Goal: Information Seeking & Learning: Check status

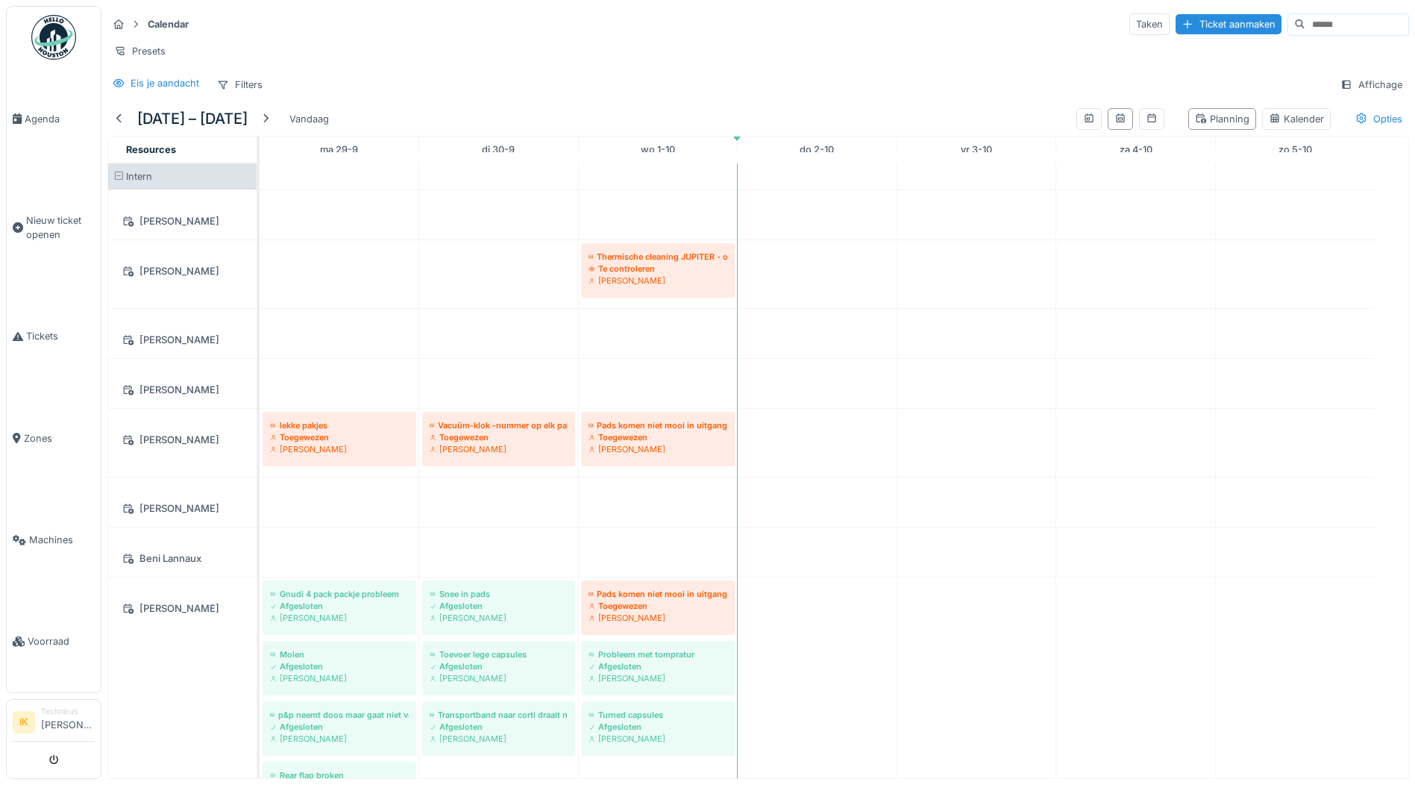
scroll to position [1268, 0]
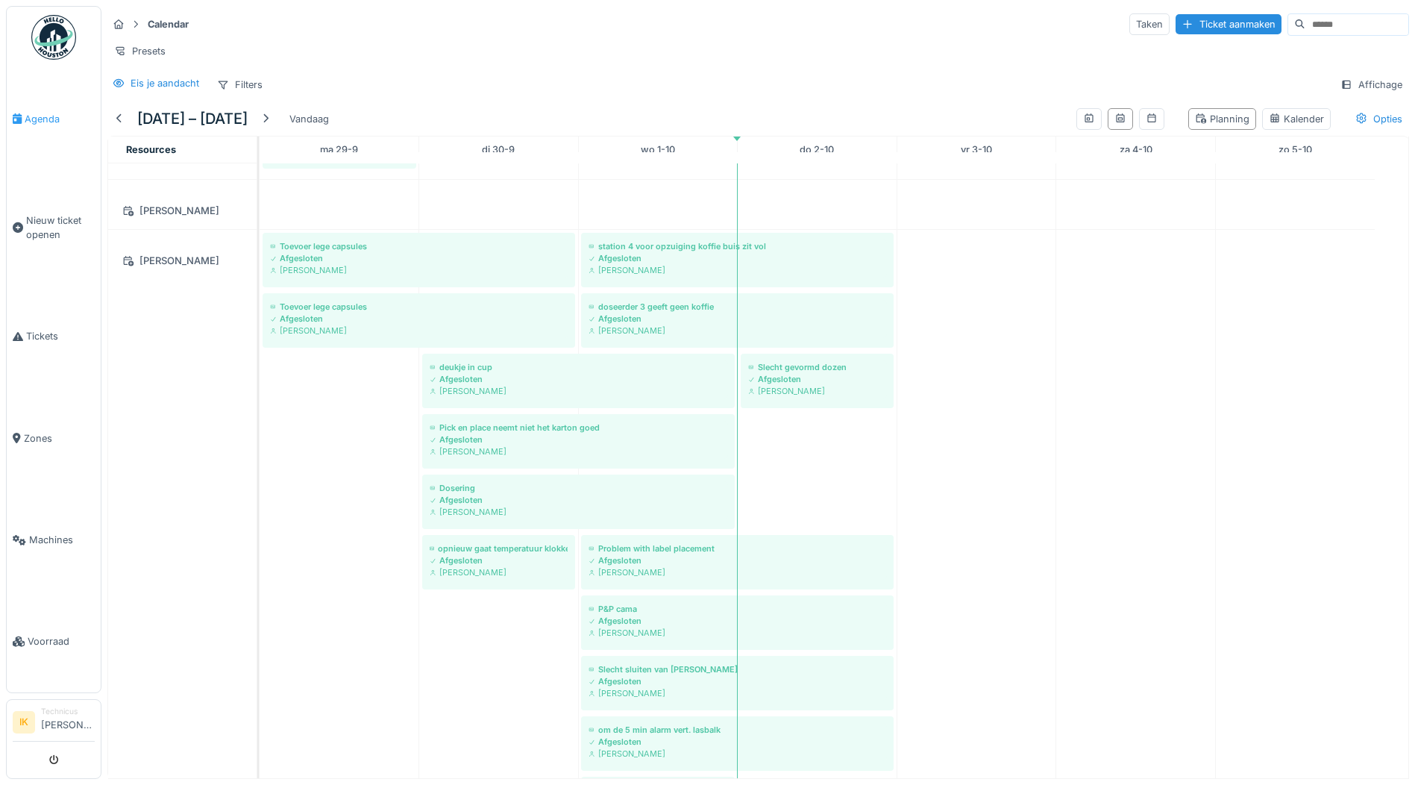
click at [39, 116] on span "Agenda" at bounding box center [60, 119] width 70 height 14
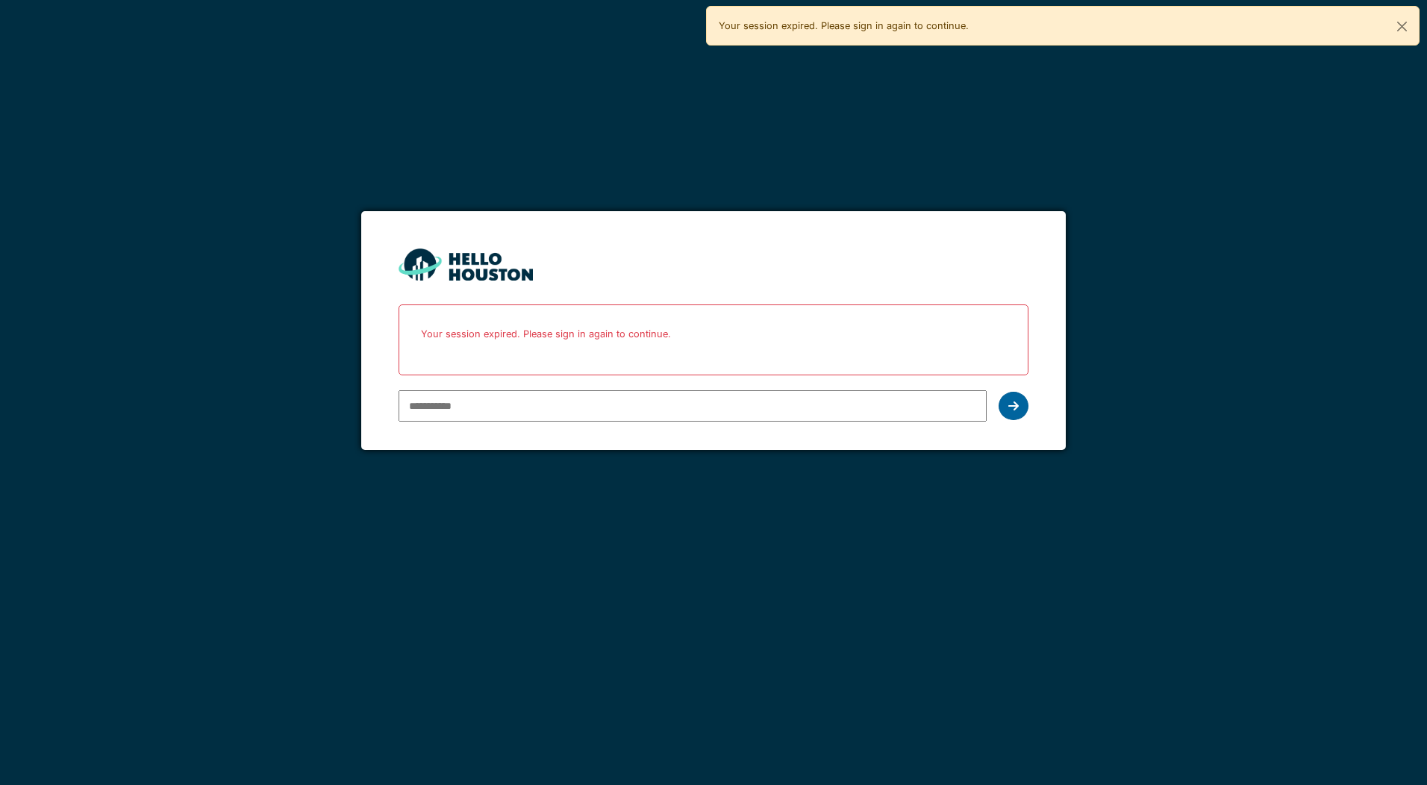
type input "**********"
click at [1017, 406] on icon at bounding box center [1013, 406] width 10 height 12
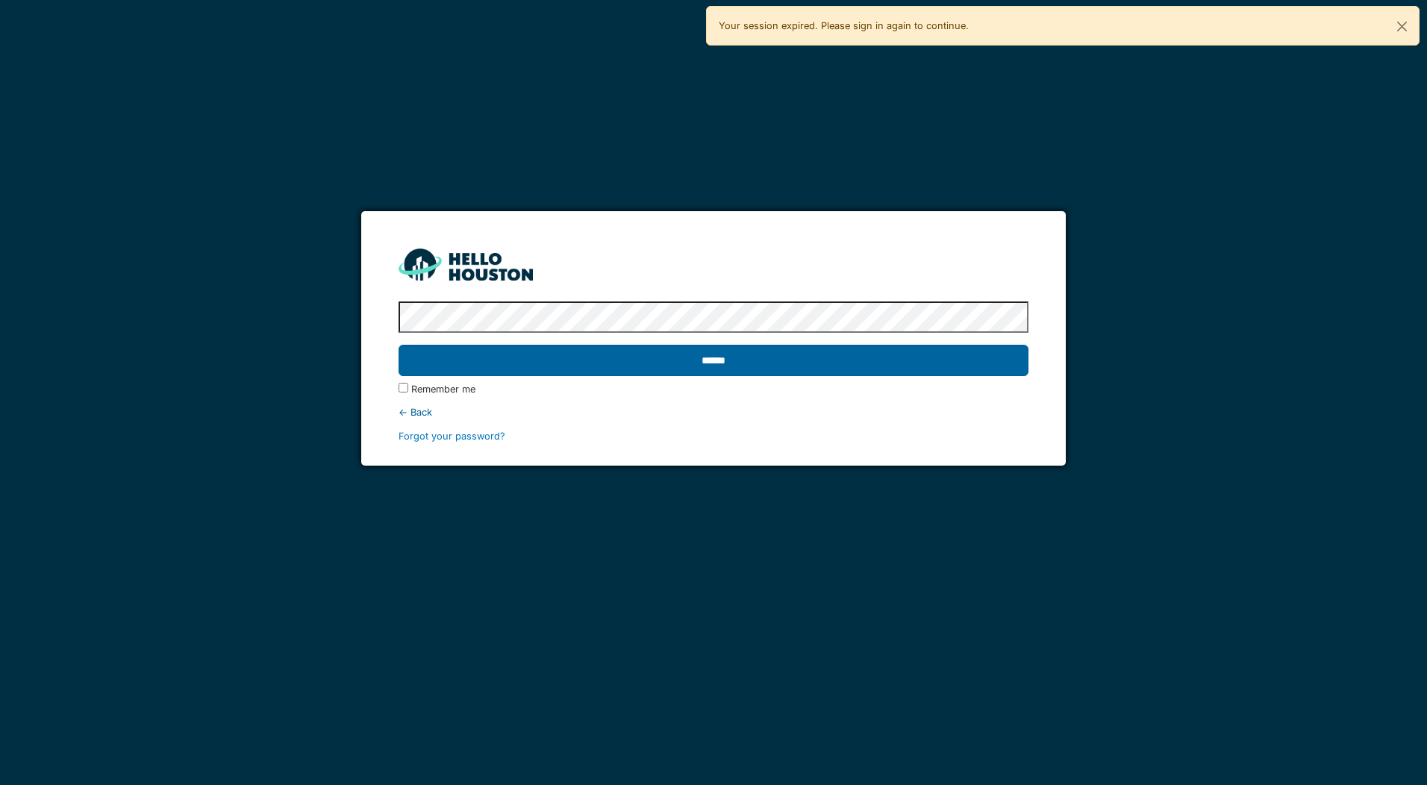
click at [484, 367] on input "******" at bounding box center [712, 360] width 629 height 31
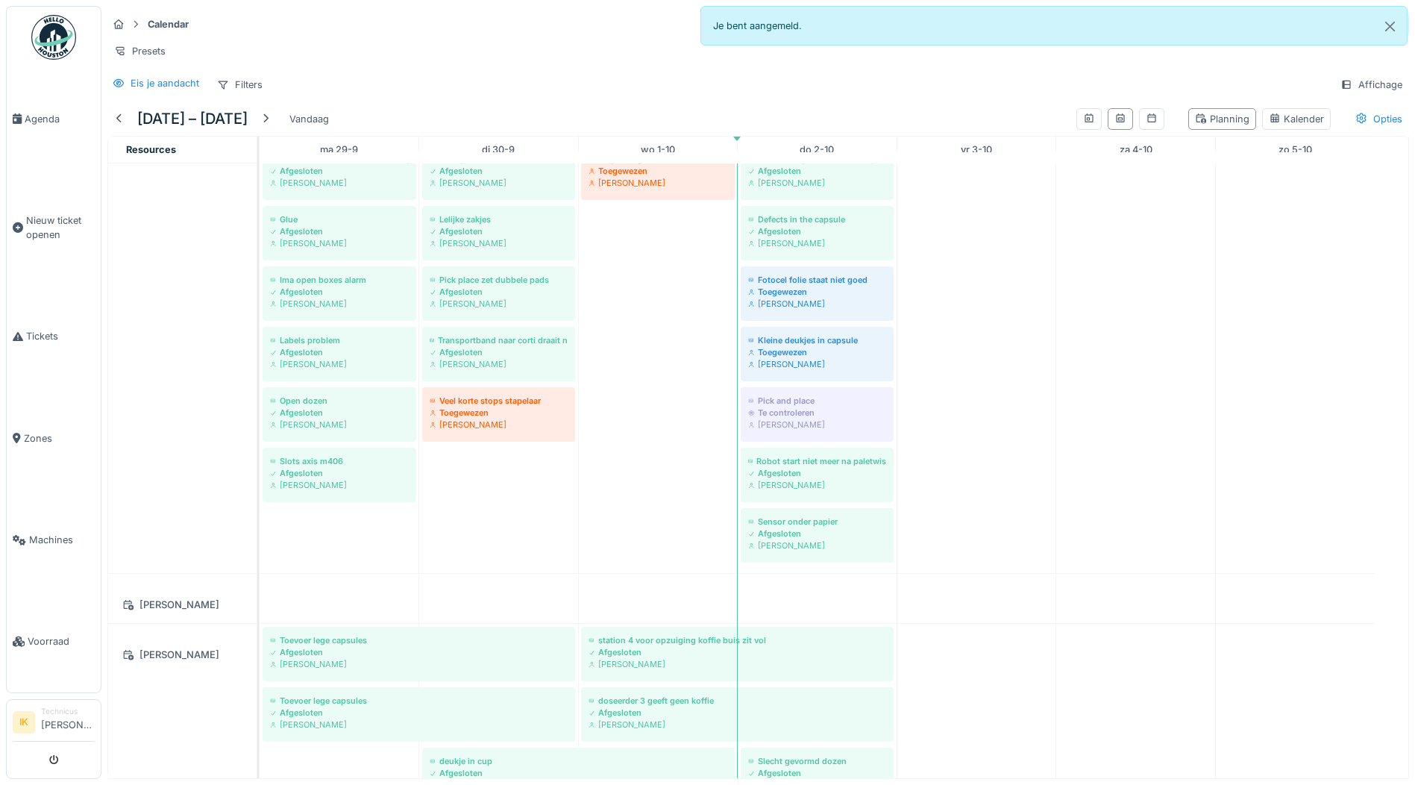
scroll to position [1027, 0]
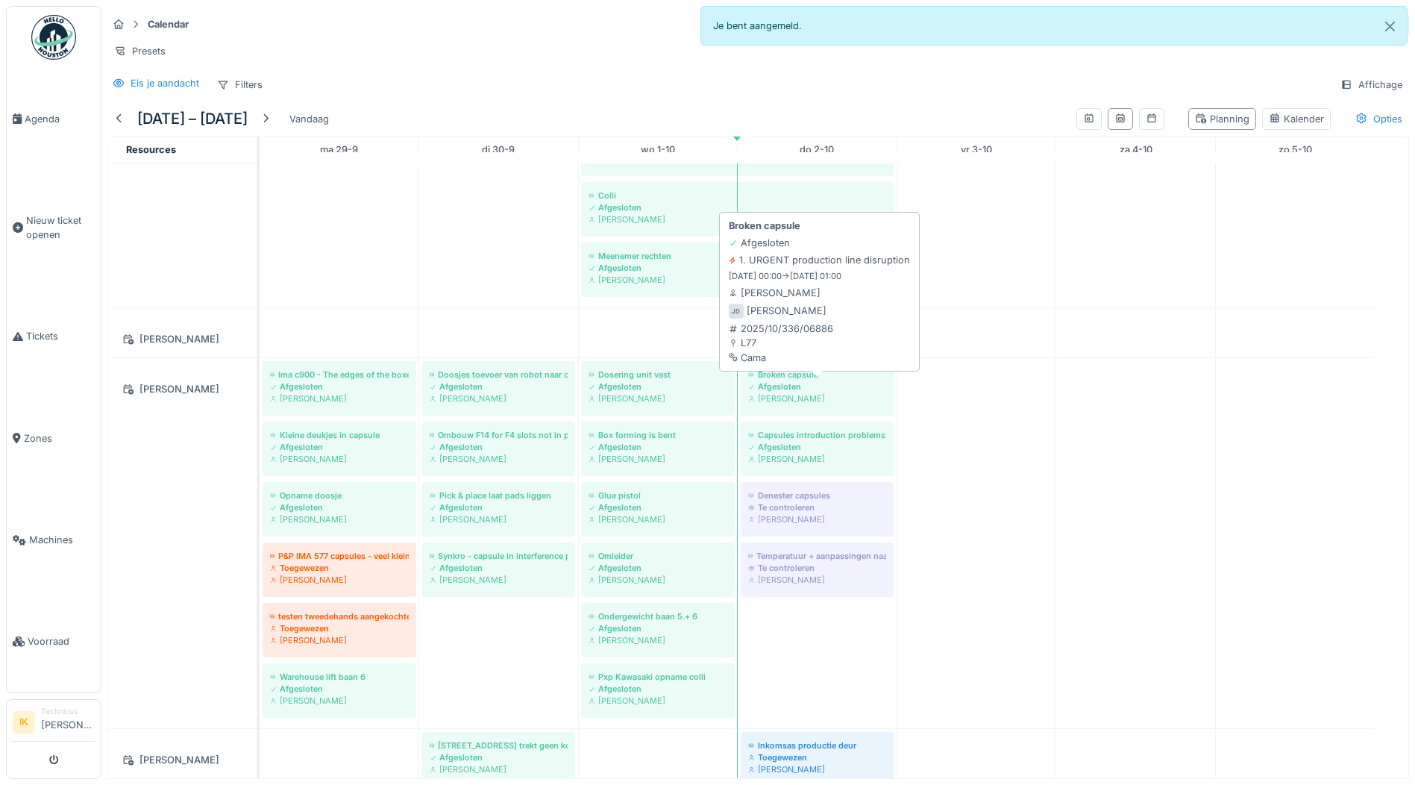
click at [776, 392] on div "Afgesloten" at bounding box center [817, 387] width 138 height 12
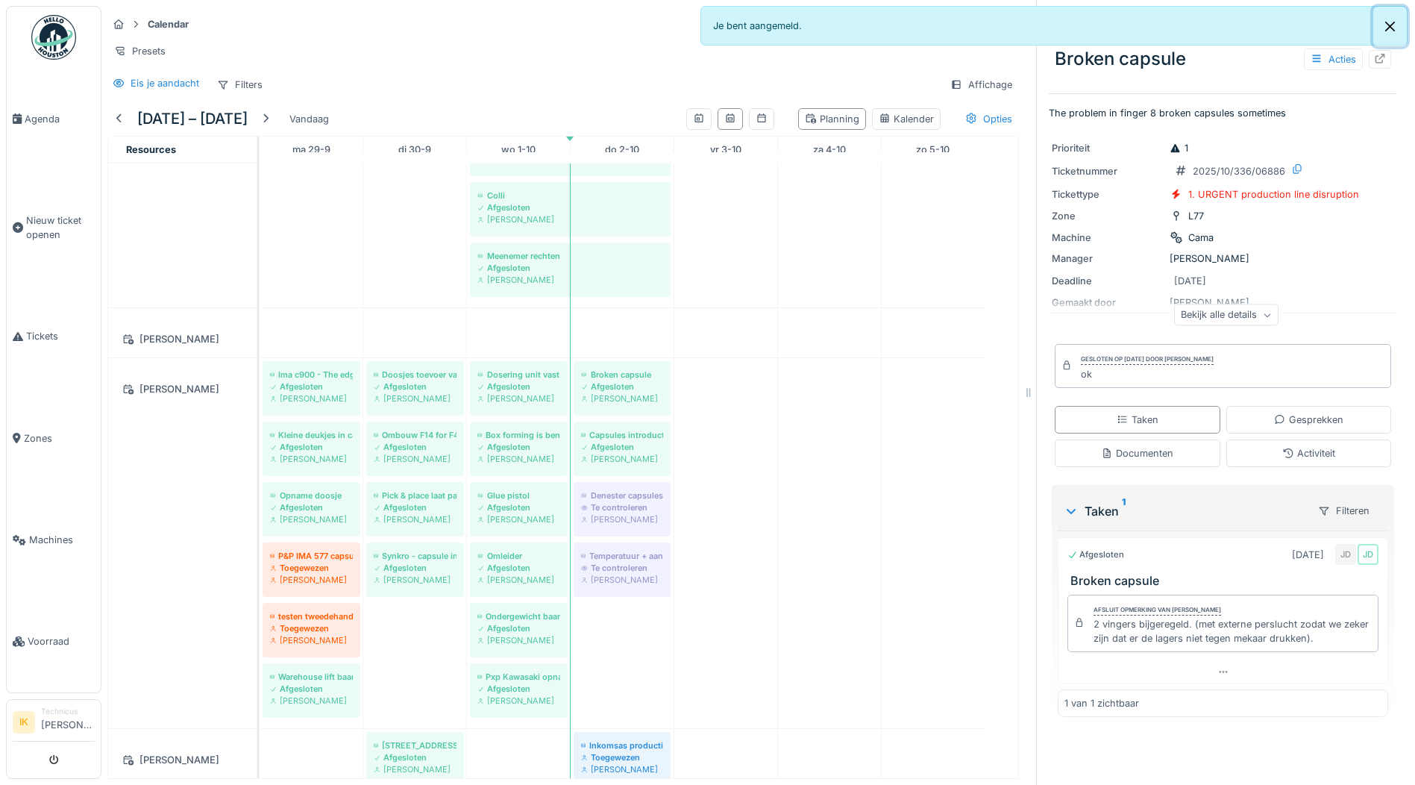
click at [1389, 22] on button "Close" at bounding box center [1391, 27] width 34 height 40
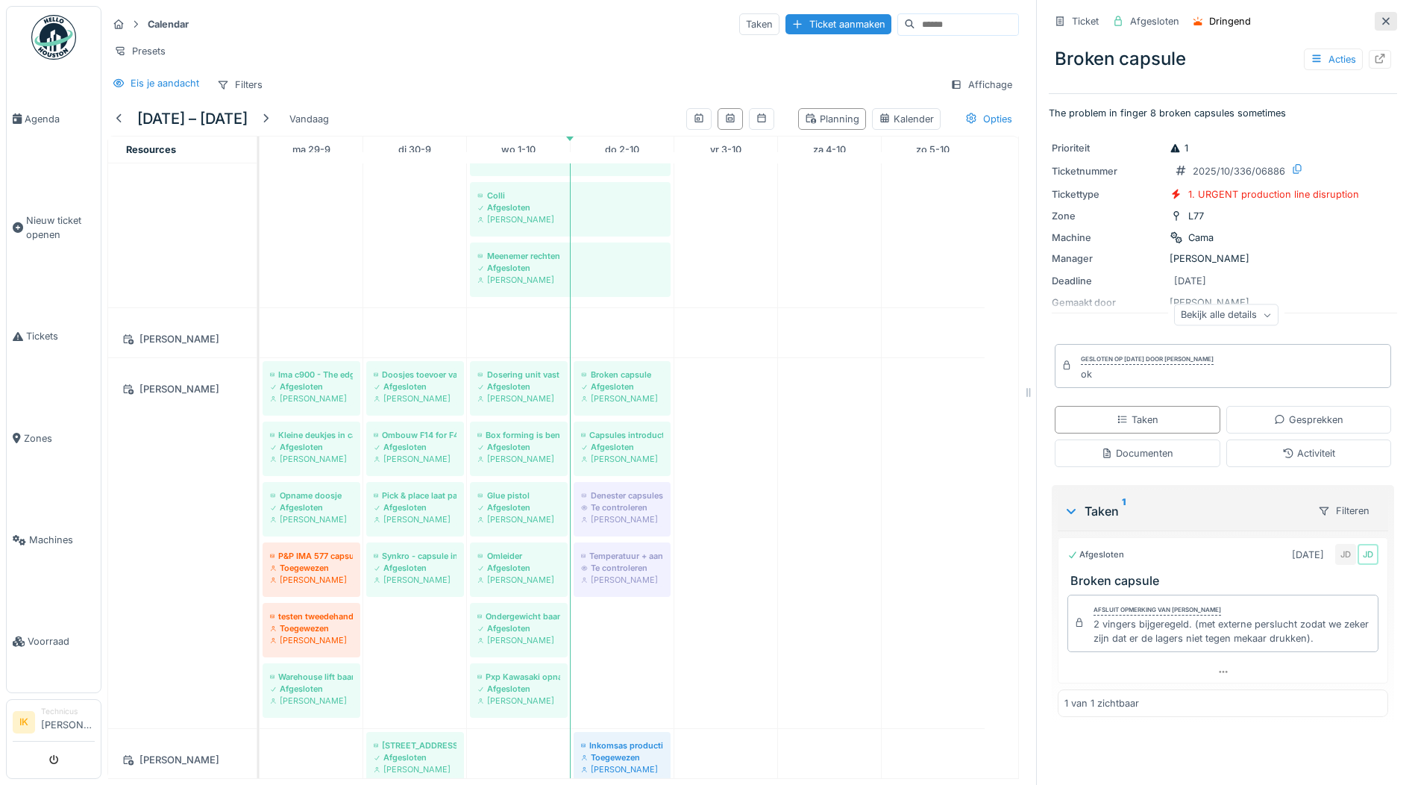
click at [1380, 16] on icon at bounding box center [1386, 21] width 12 height 10
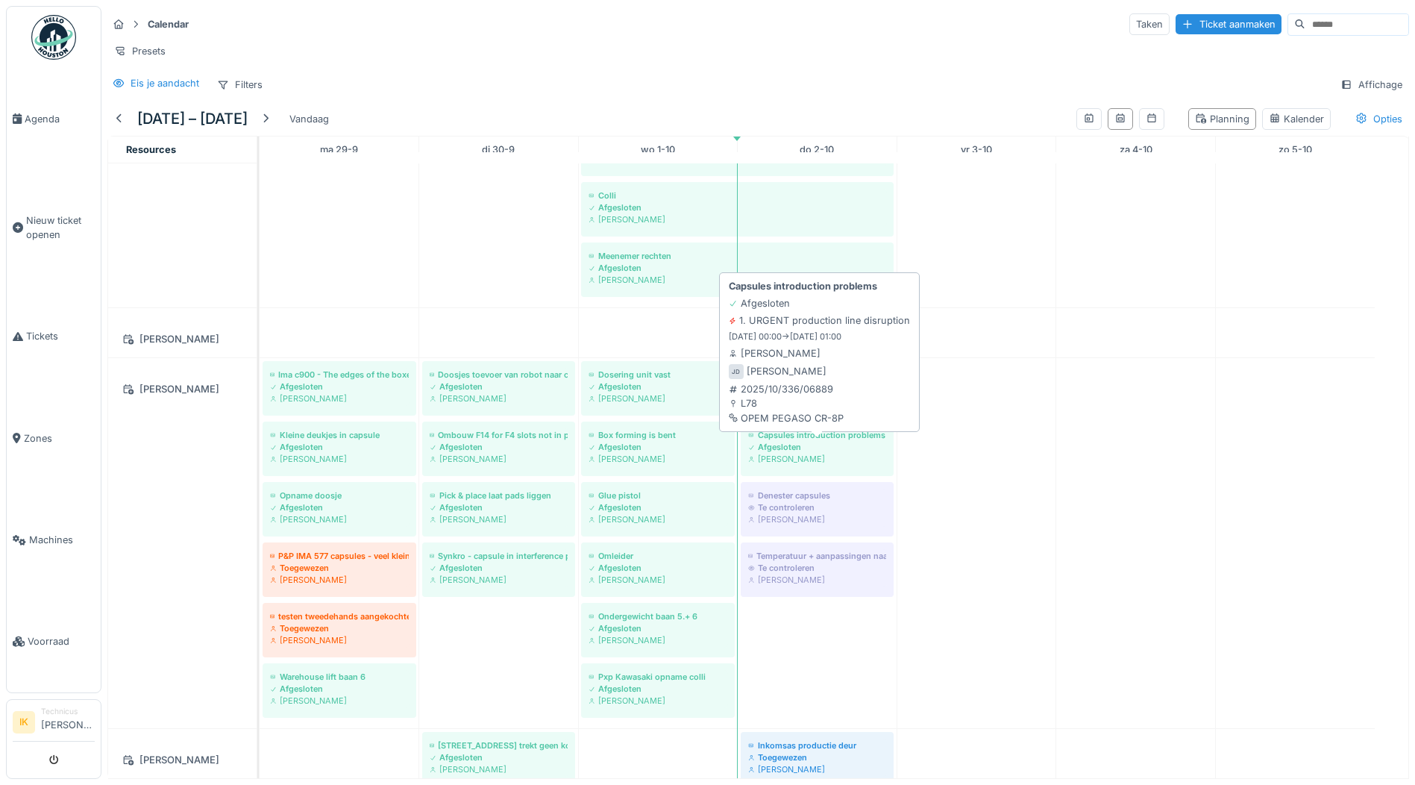
click at [835, 453] on div "Afgesloten" at bounding box center [817, 447] width 138 height 12
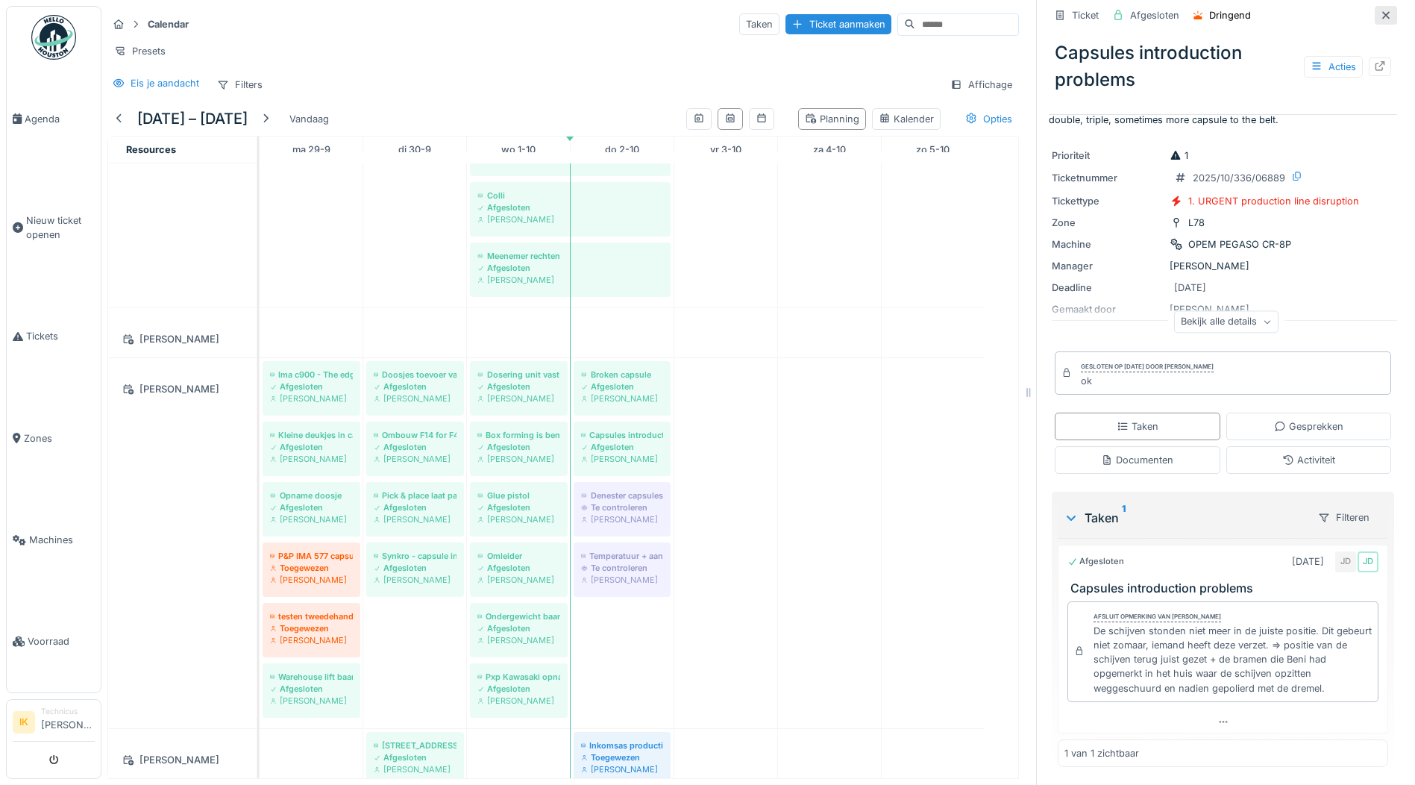
click at [1380, 10] on icon at bounding box center [1386, 15] width 12 height 10
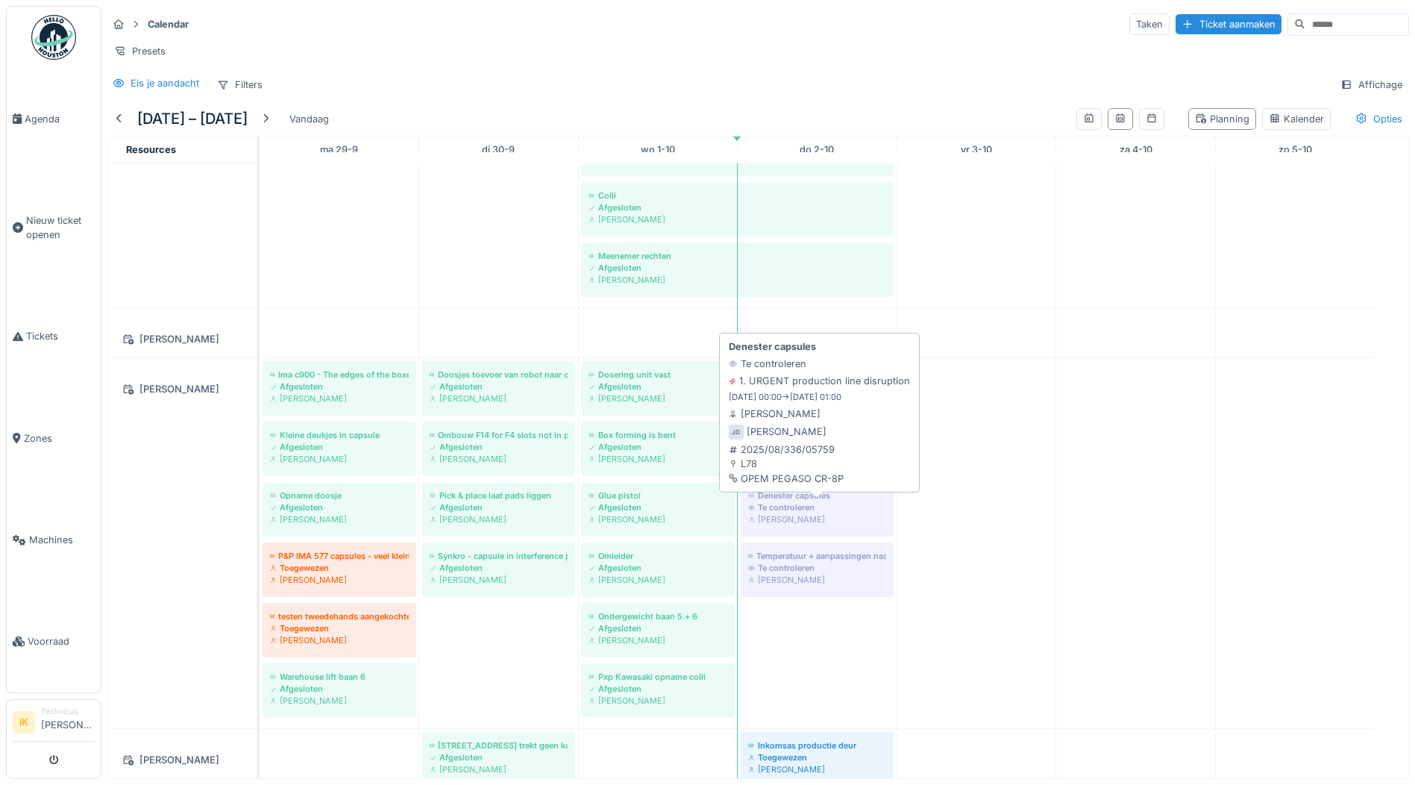
click at [802, 502] on div "Te controleren" at bounding box center [817, 507] width 138 height 12
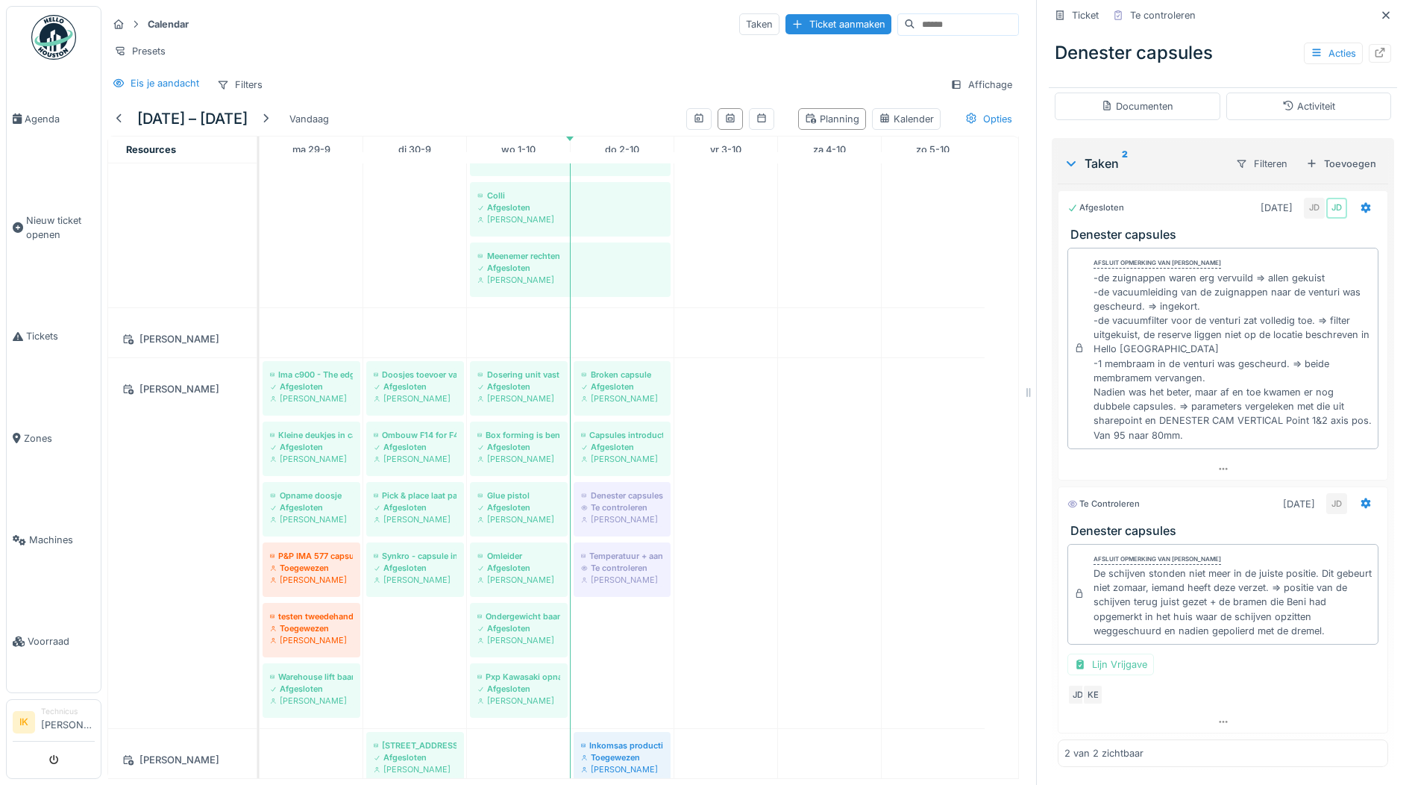
scroll to position [303, 0]
click at [1380, 10] on icon at bounding box center [1386, 15] width 12 height 10
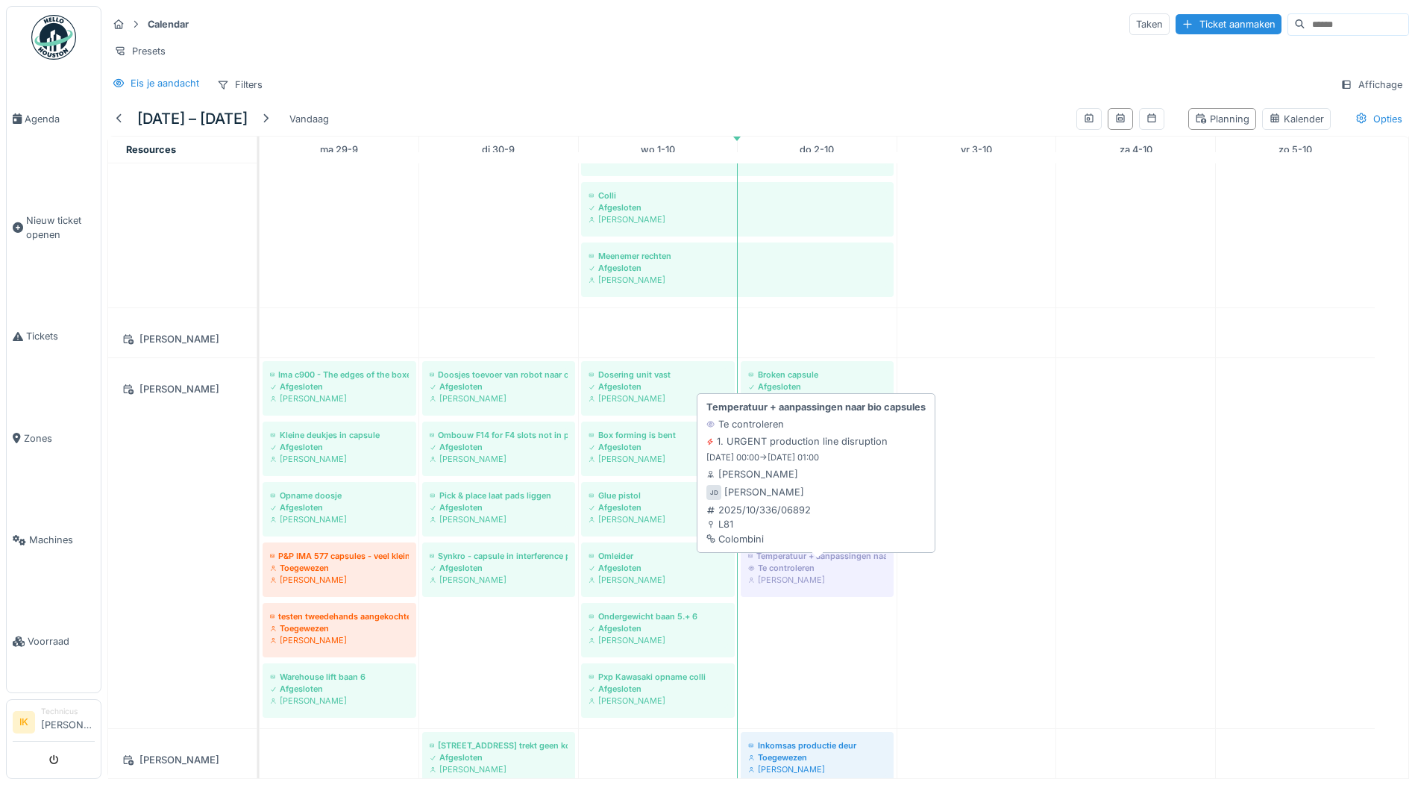
click at [825, 560] on div "Temperatuur + aanpassingen naar bio capsules" at bounding box center [817, 556] width 138 height 12
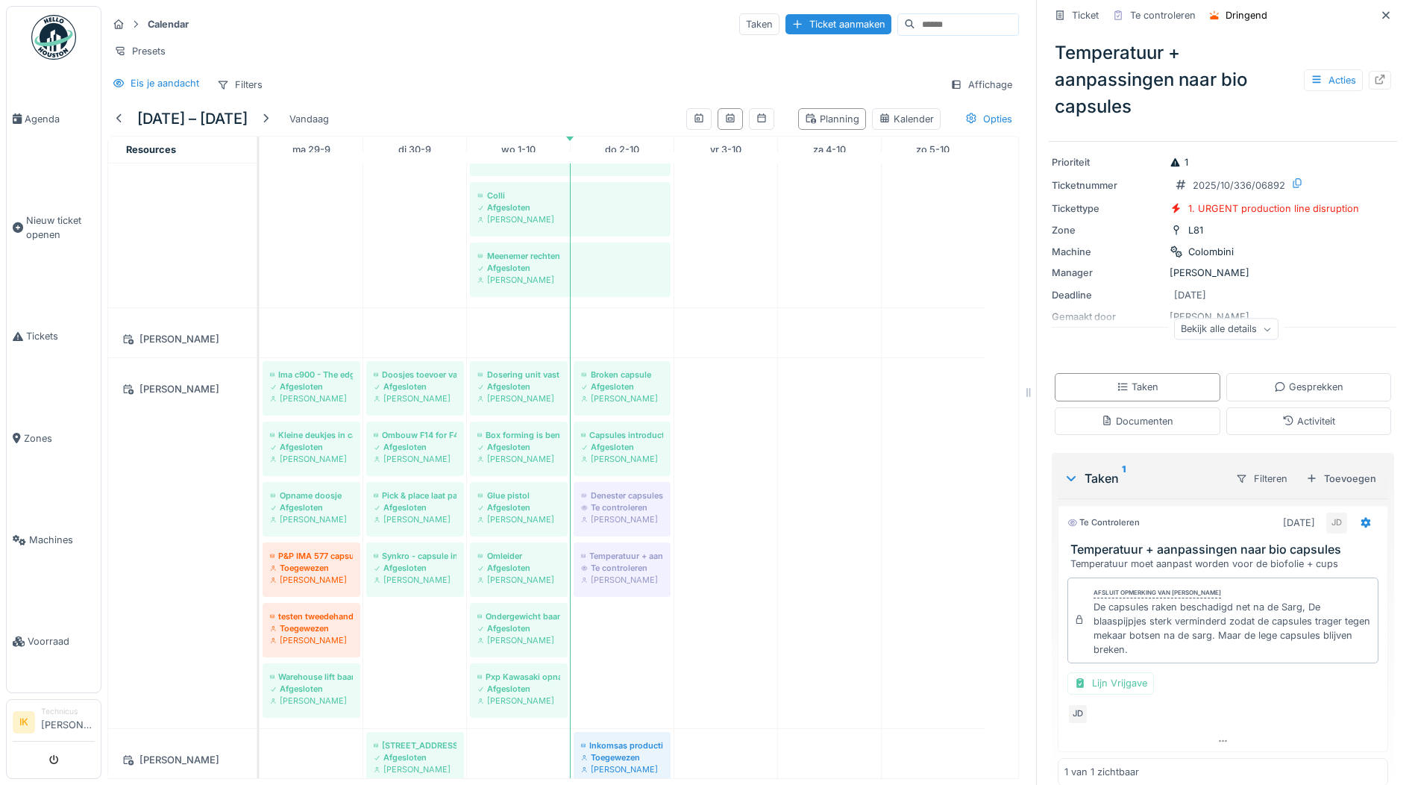
scroll to position [60, 0]
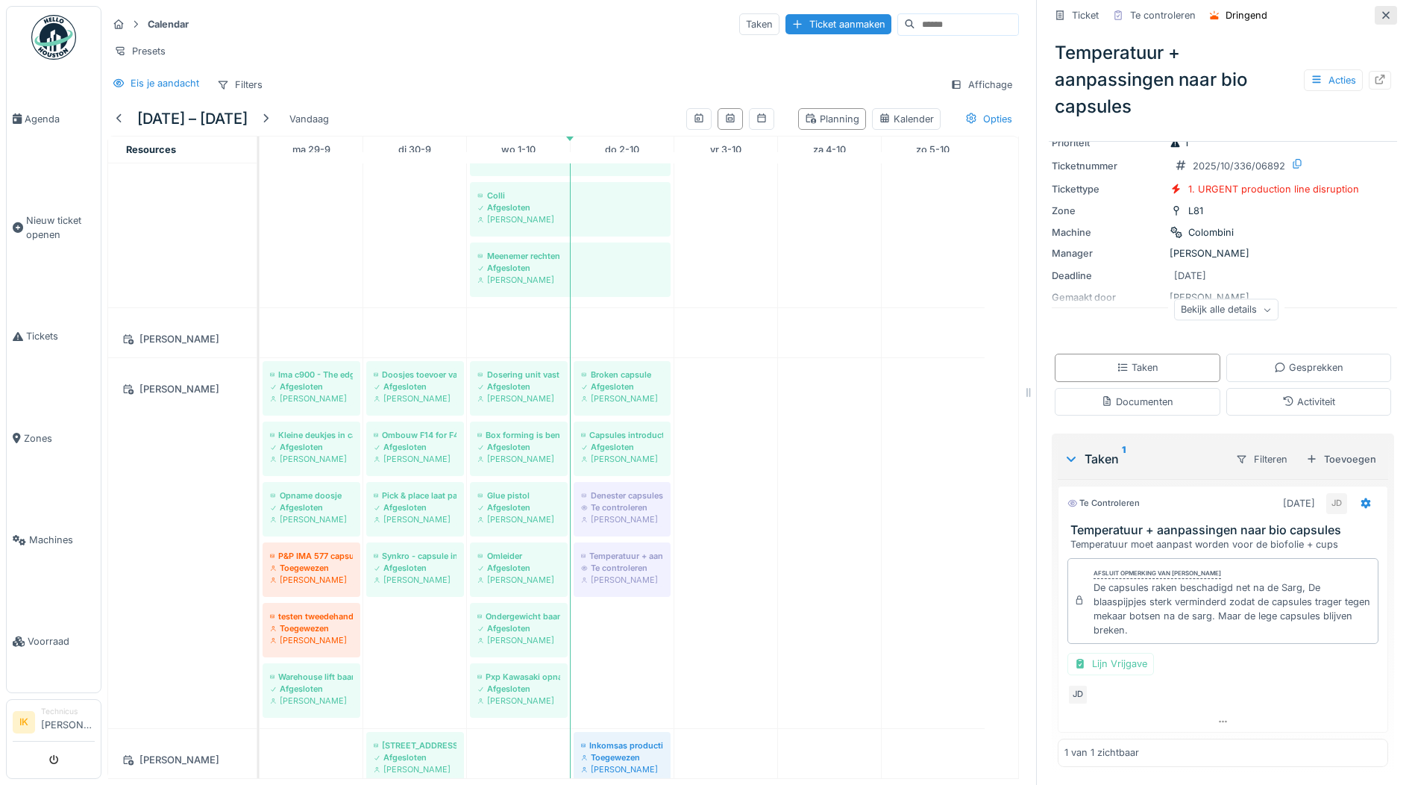
click at [1380, 10] on icon at bounding box center [1386, 15] width 12 height 10
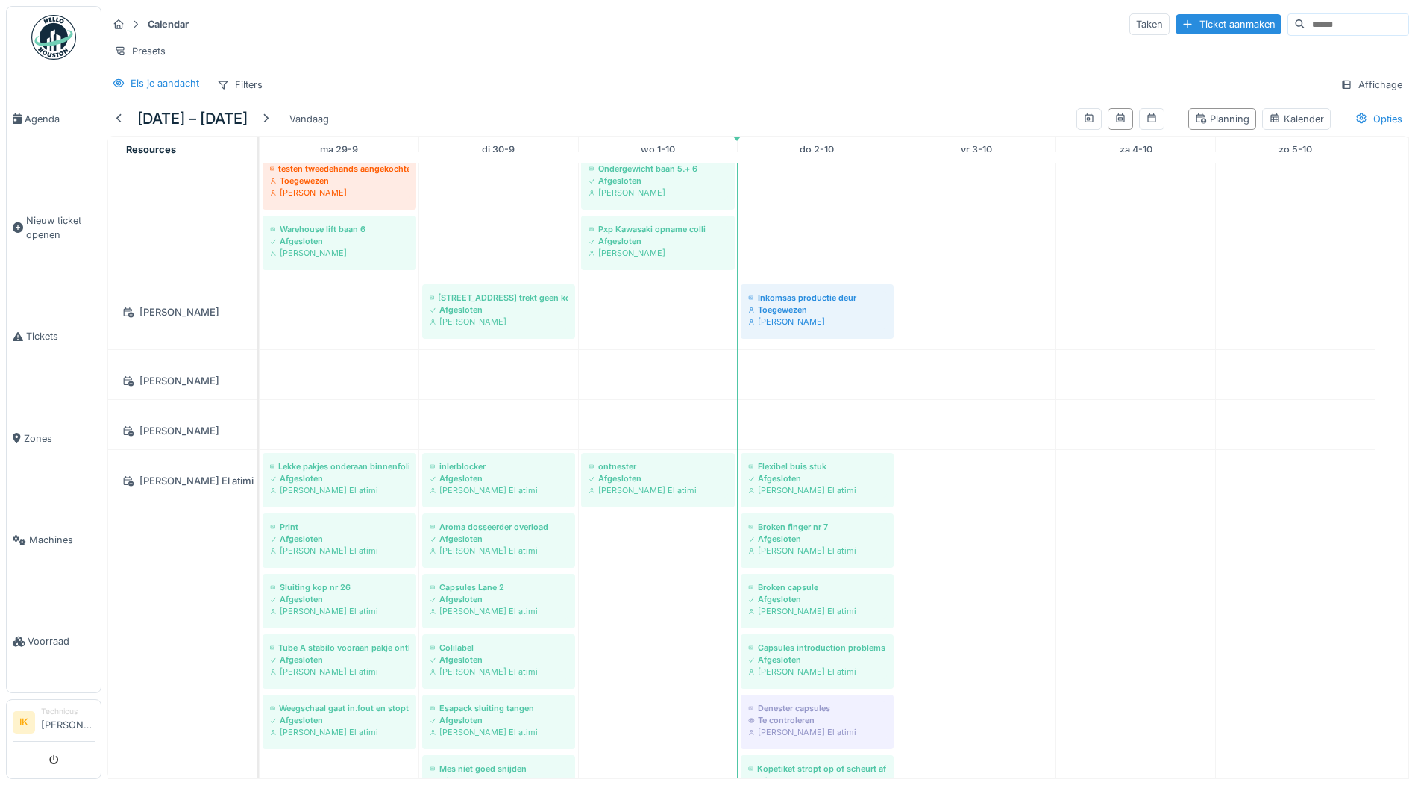
scroll to position [3283, 0]
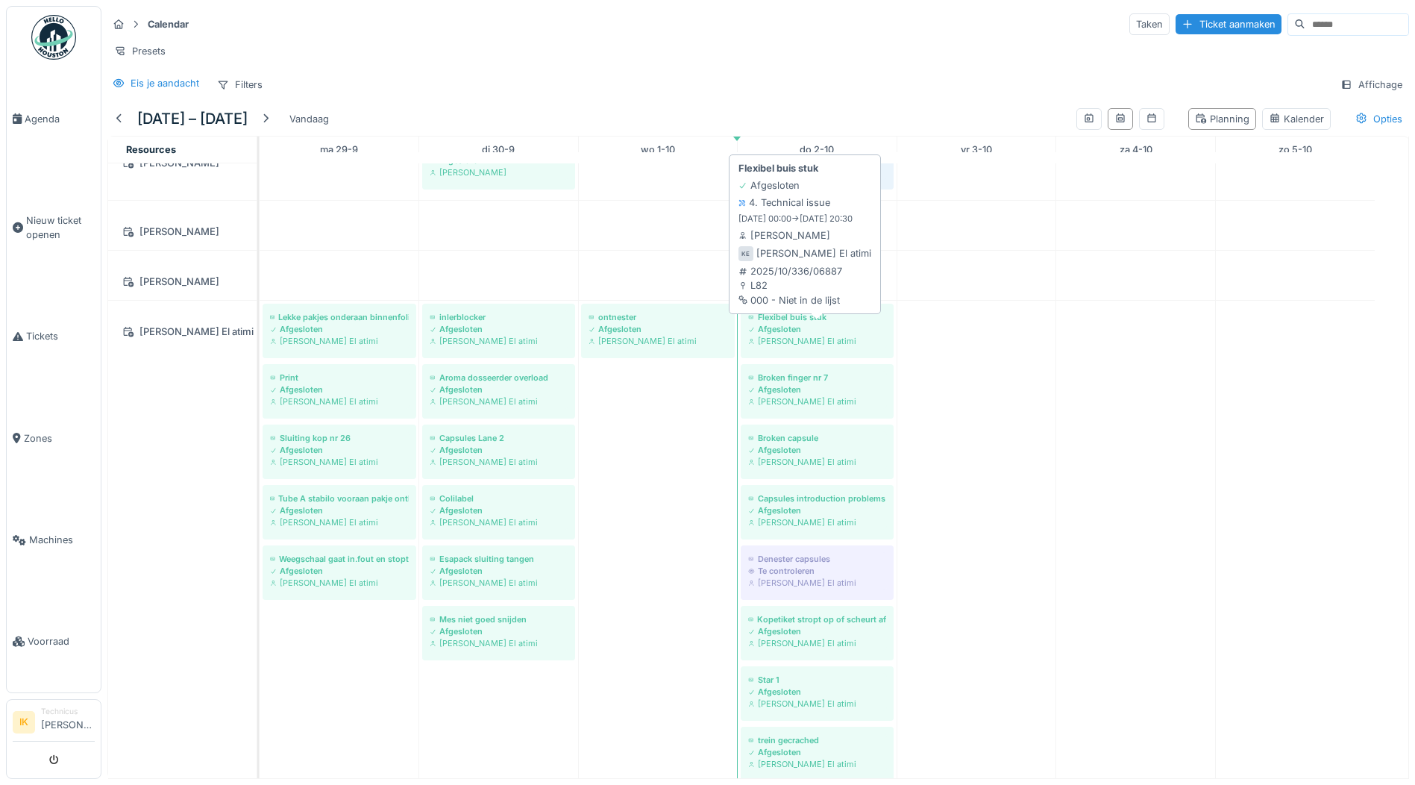
click at [795, 327] on div "Afgesloten" at bounding box center [817, 329] width 138 height 12
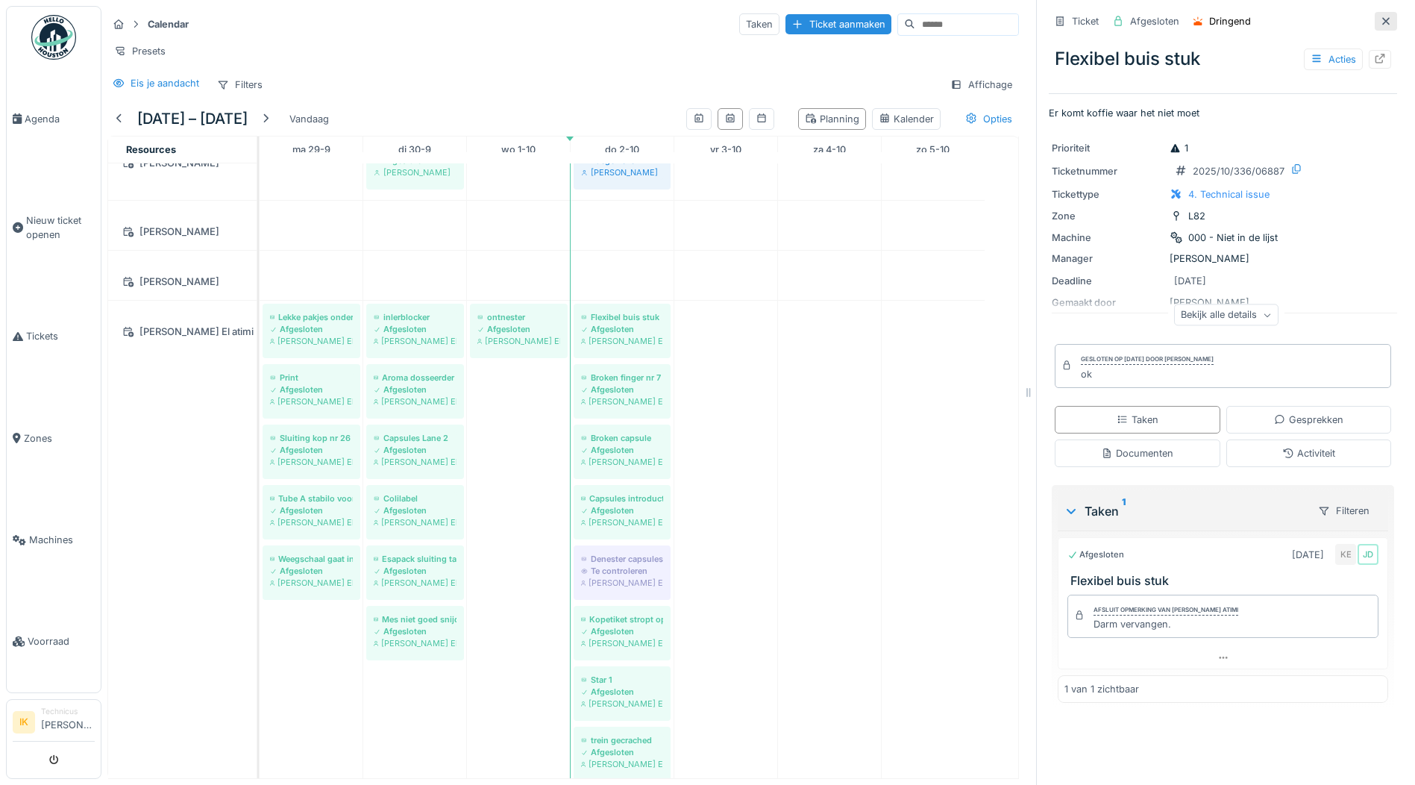
click at [1383, 17] on icon at bounding box center [1386, 20] width 7 height 7
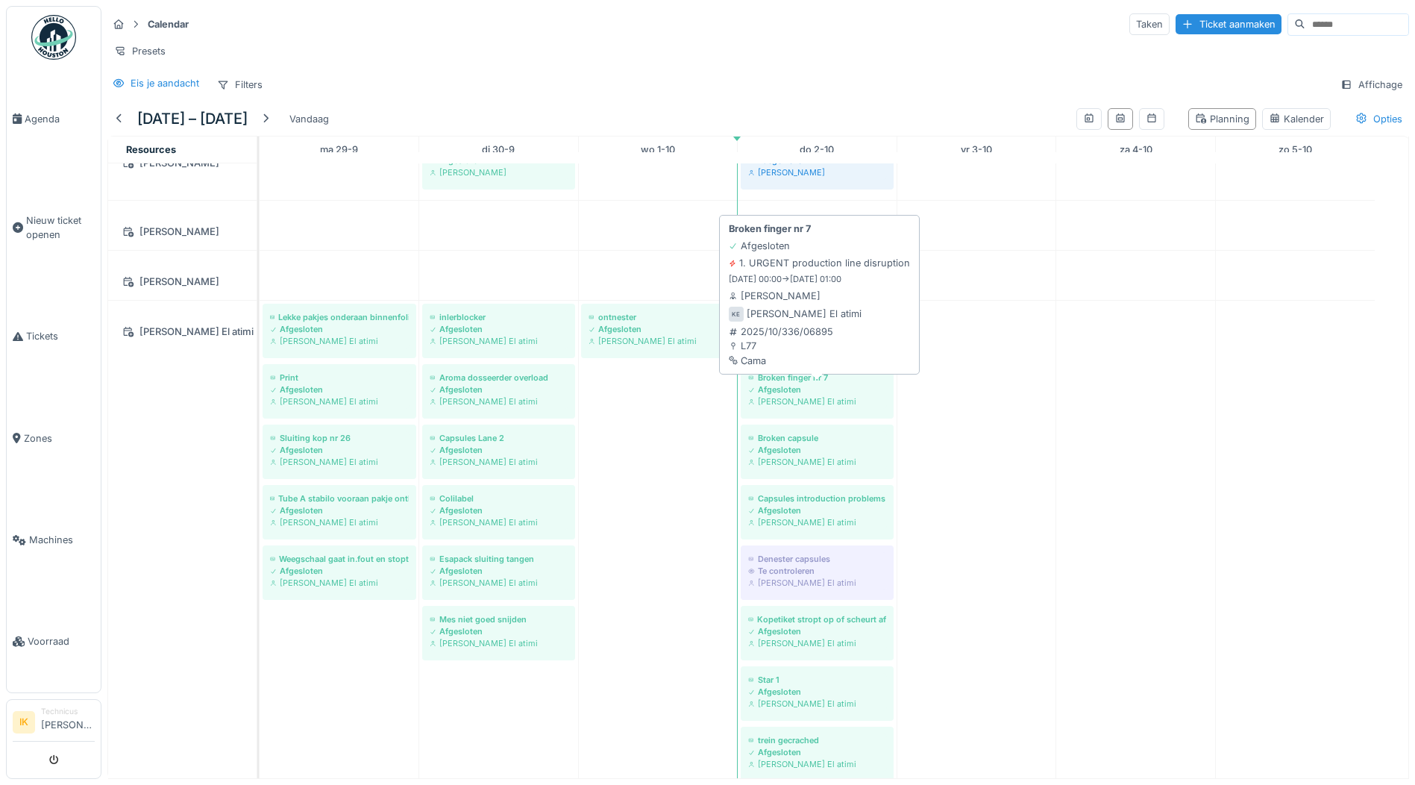
click at [793, 387] on div "Afgesloten" at bounding box center [817, 390] width 138 height 12
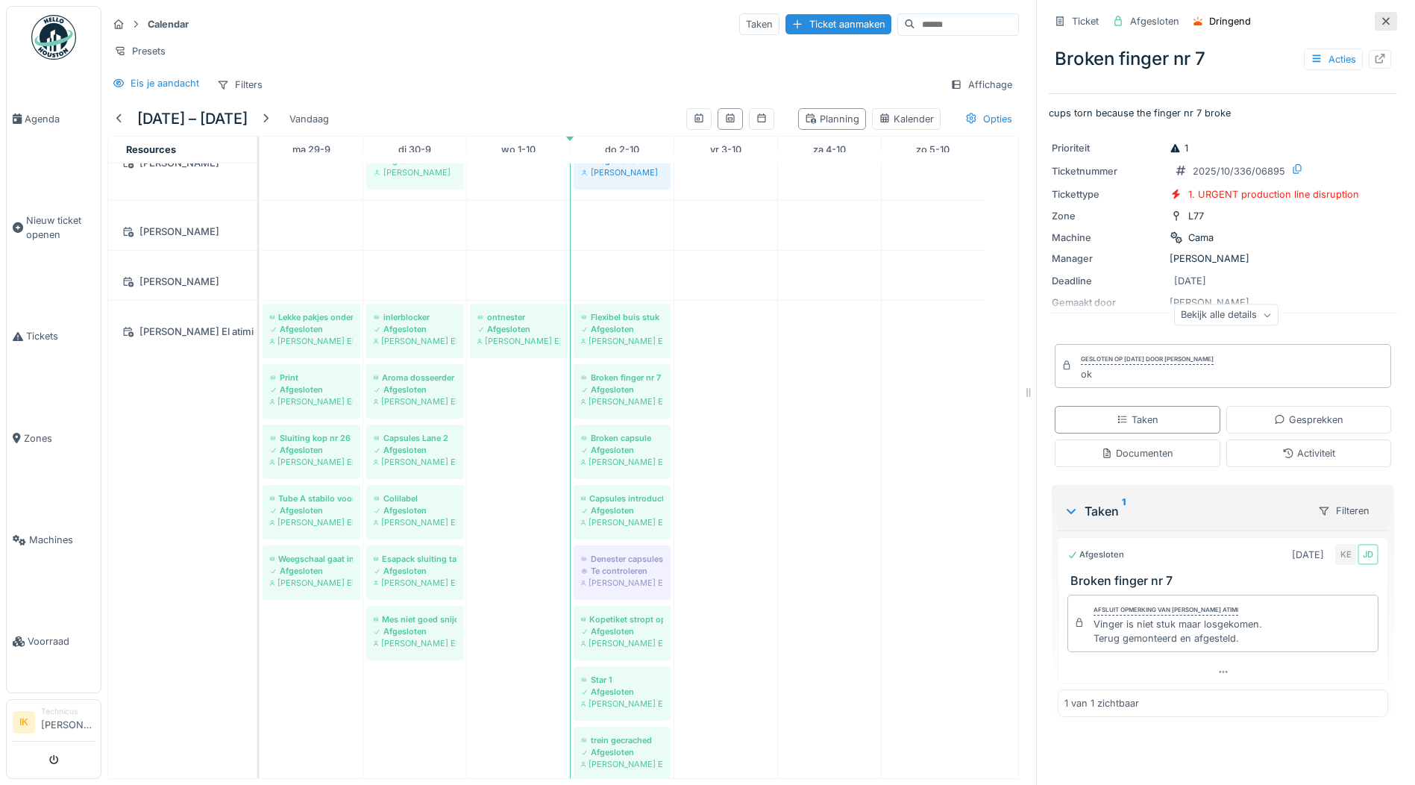
click at [1380, 16] on icon at bounding box center [1386, 21] width 12 height 10
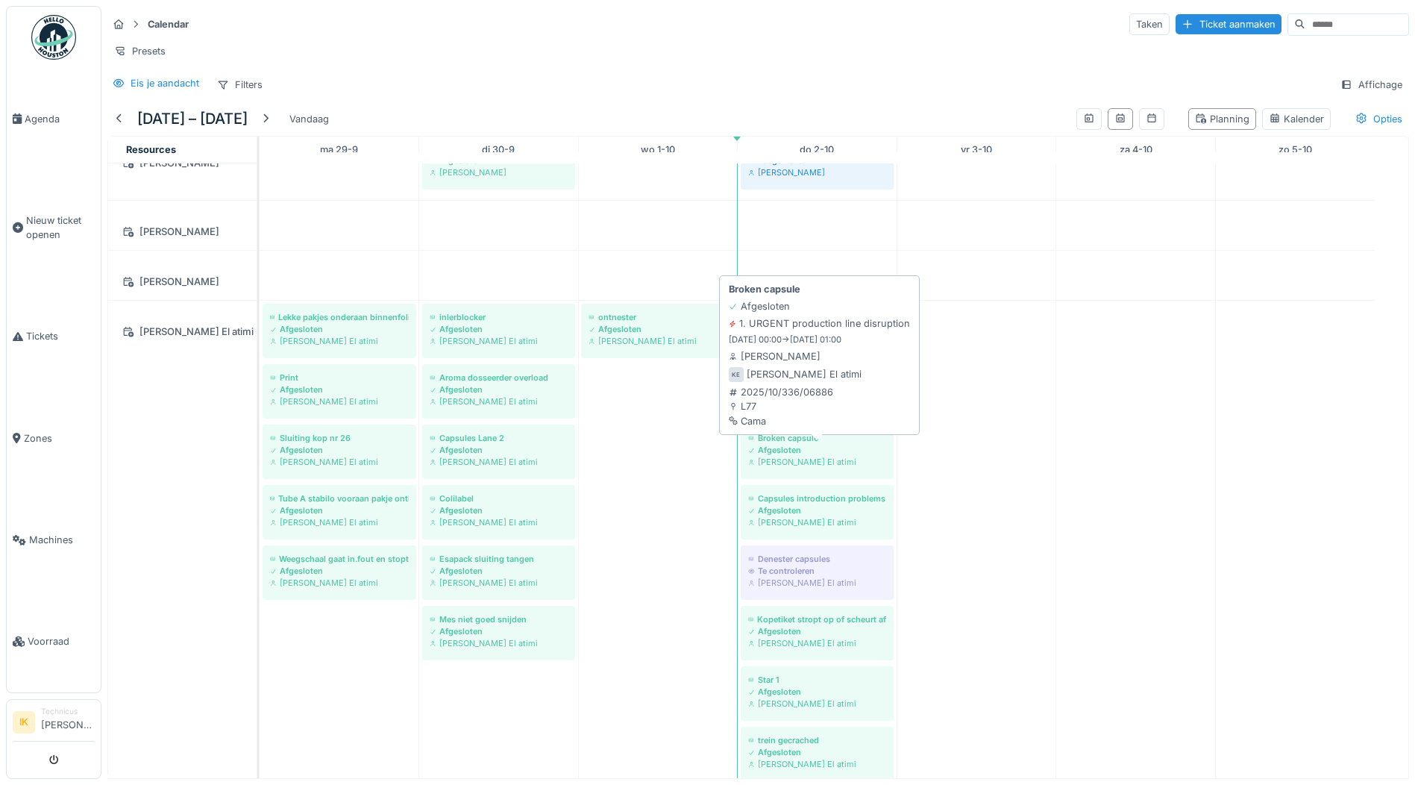
click at [833, 457] on div "[PERSON_NAME] El atimi" at bounding box center [817, 462] width 138 height 12
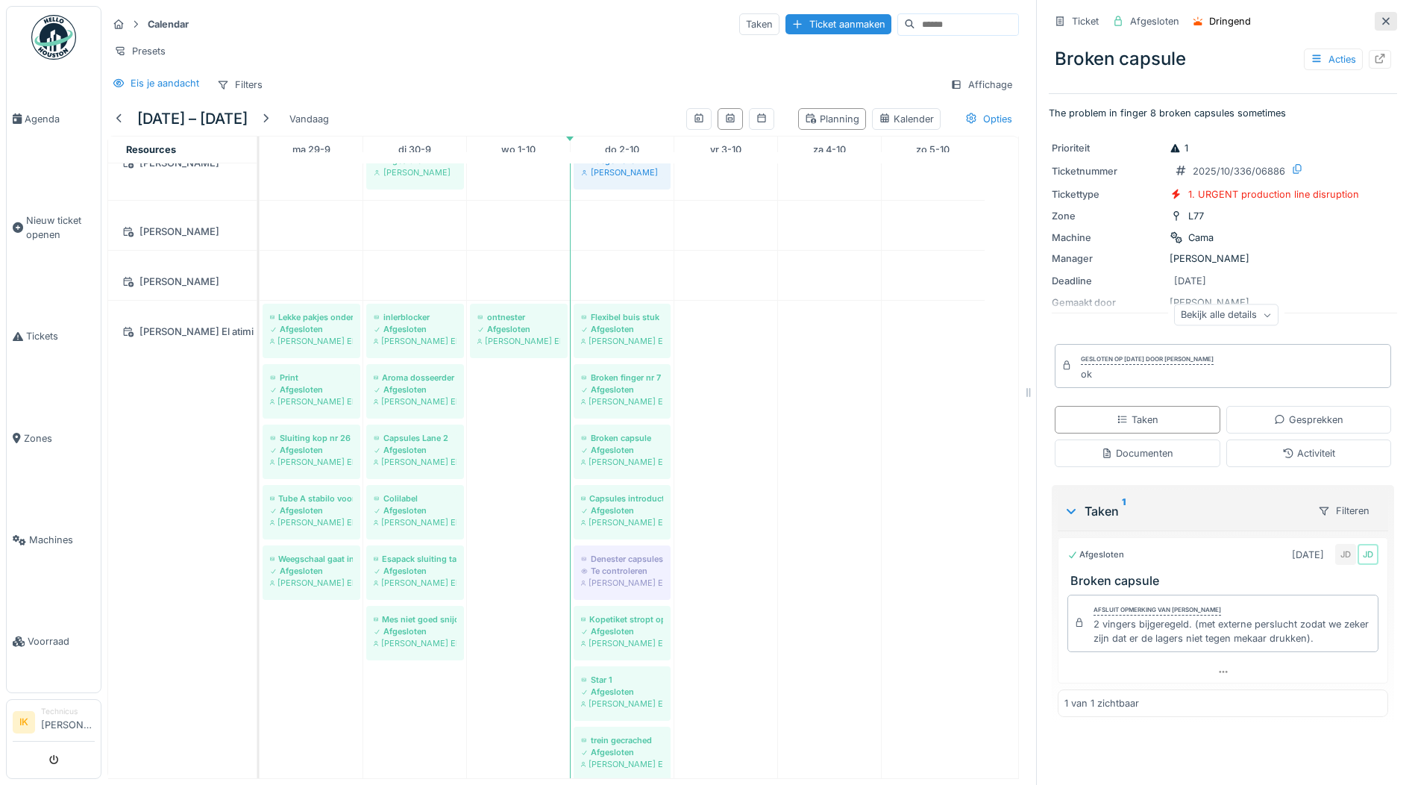
click at [1380, 16] on icon at bounding box center [1386, 21] width 12 height 10
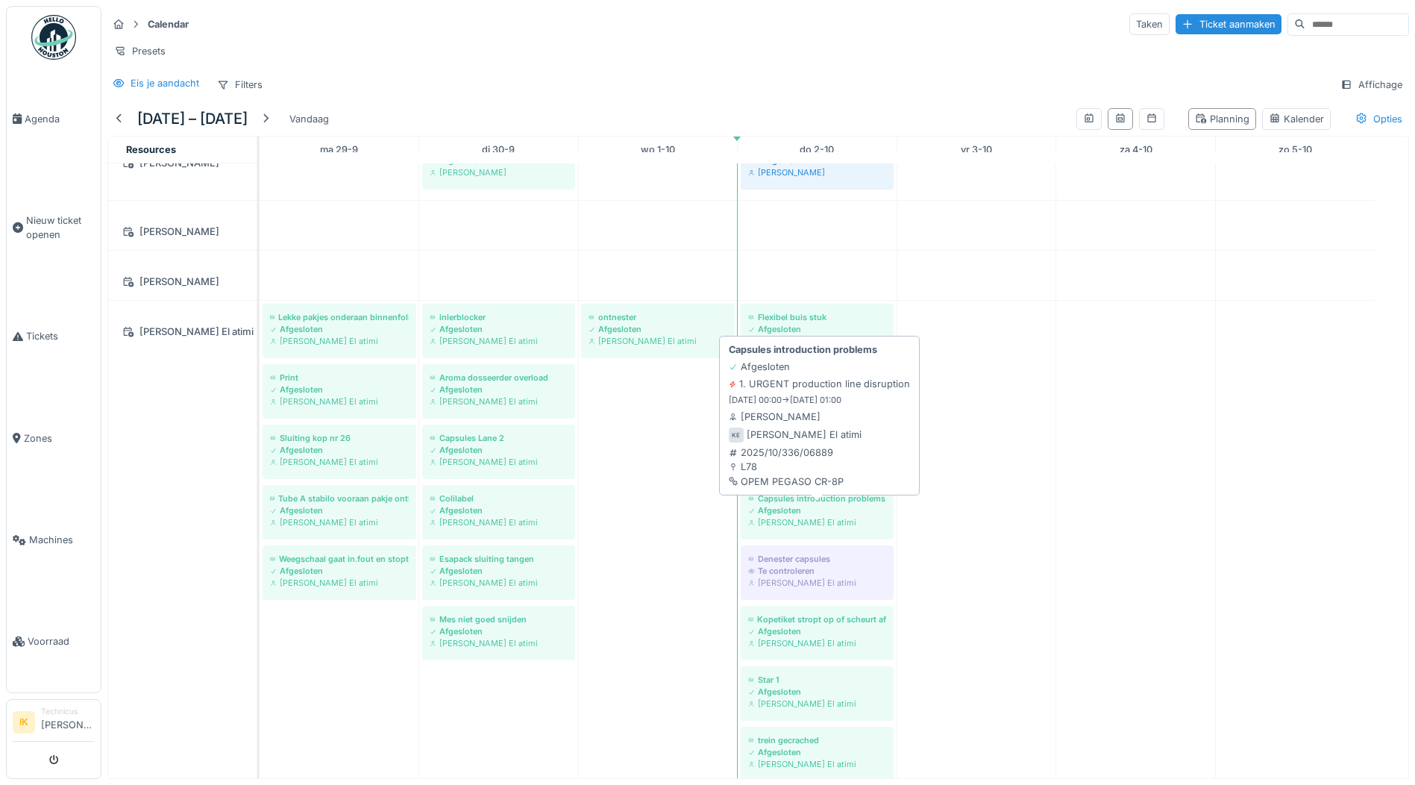
click at [853, 514] on div "Afgesloten" at bounding box center [817, 510] width 138 height 12
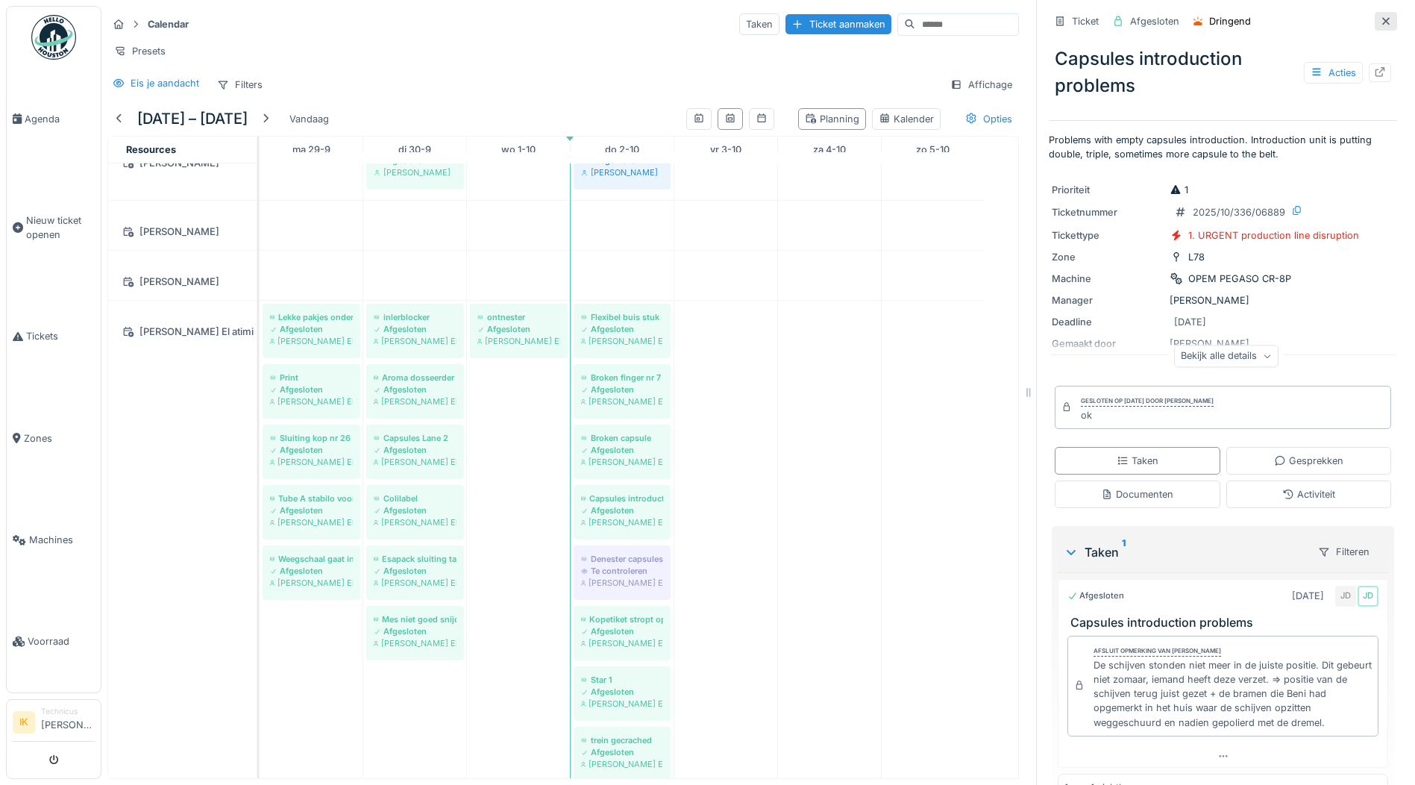
click at [1380, 16] on icon at bounding box center [1386, 21] width 12 height 10
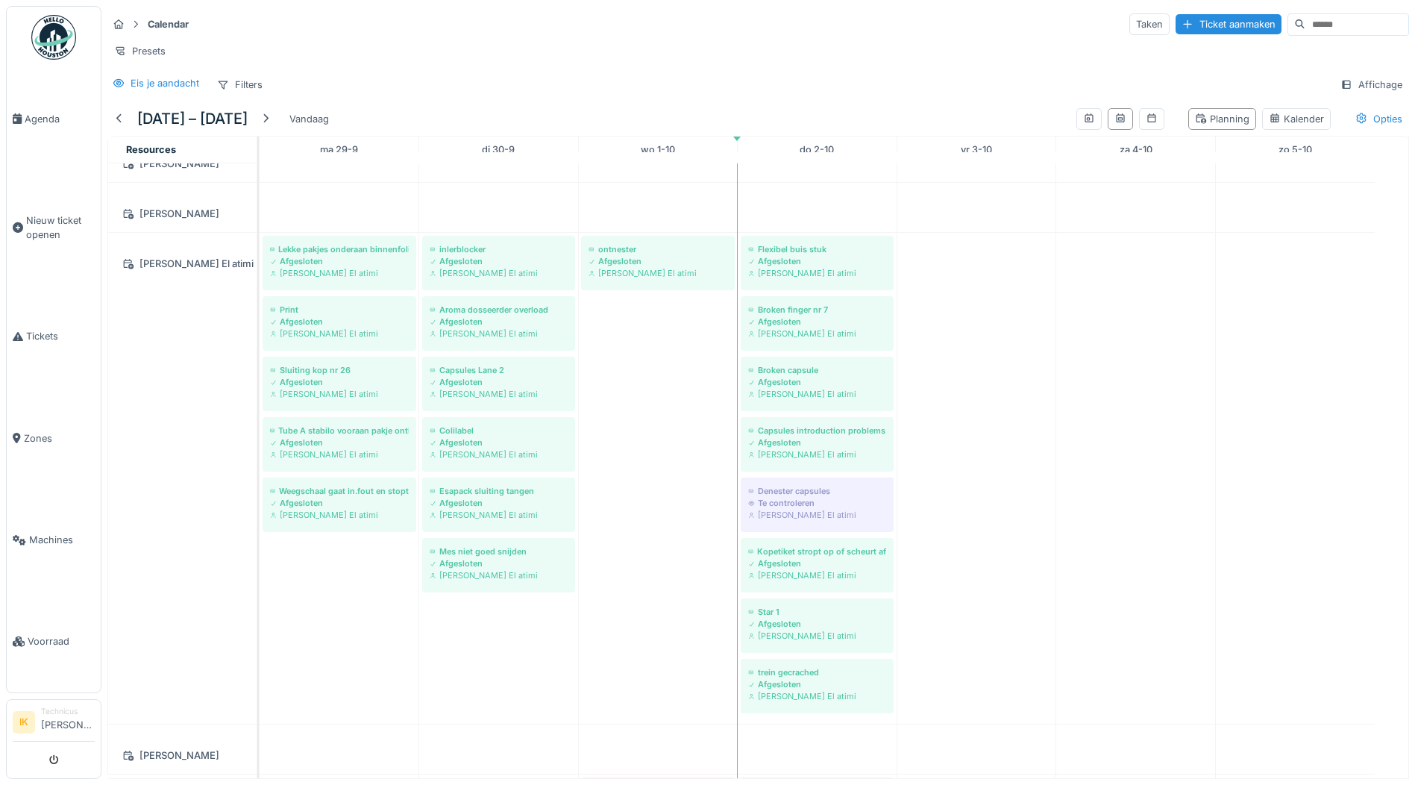
scroll to position [3432, 0]
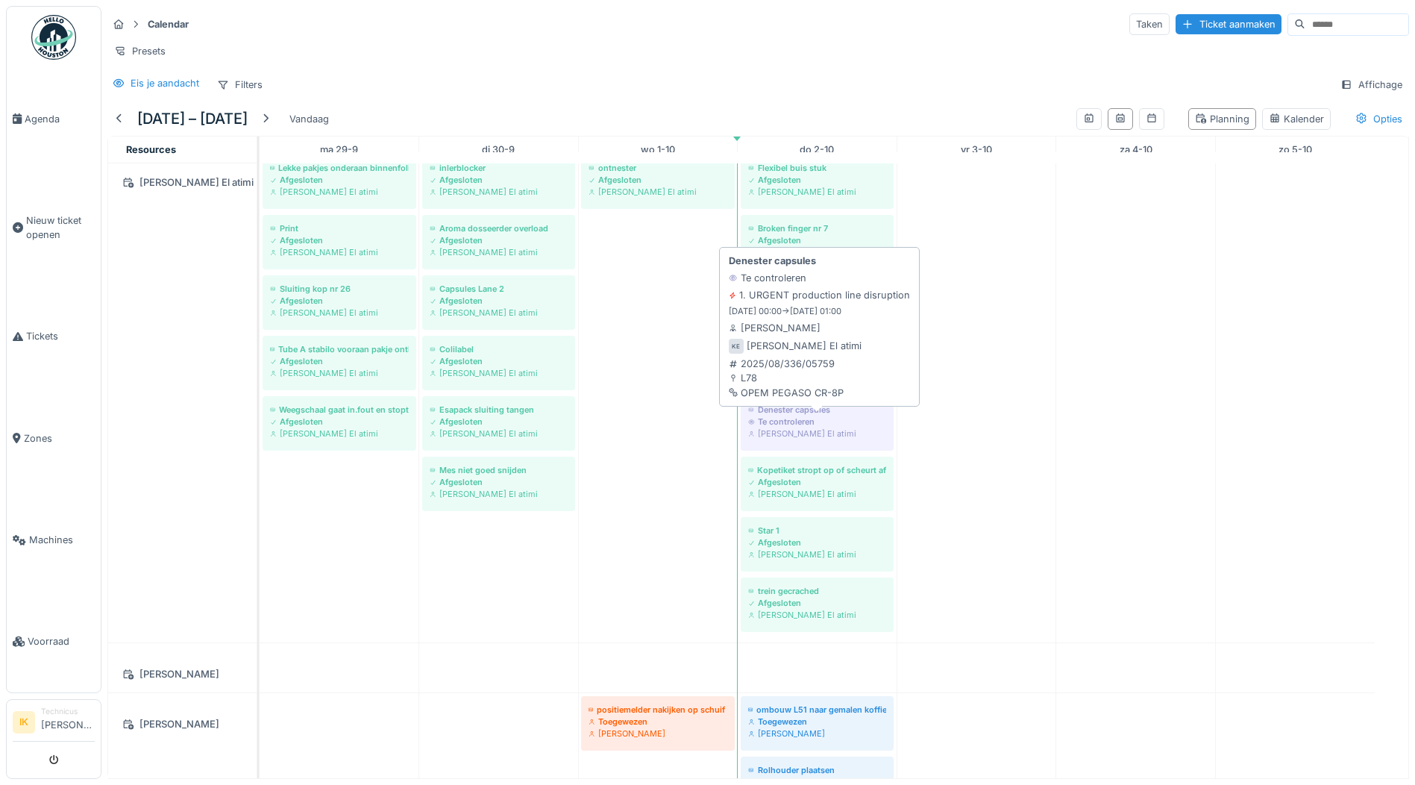
click at [807, 423] on div "Te controleren" at bounding box center [817, 422] width 138 height 12
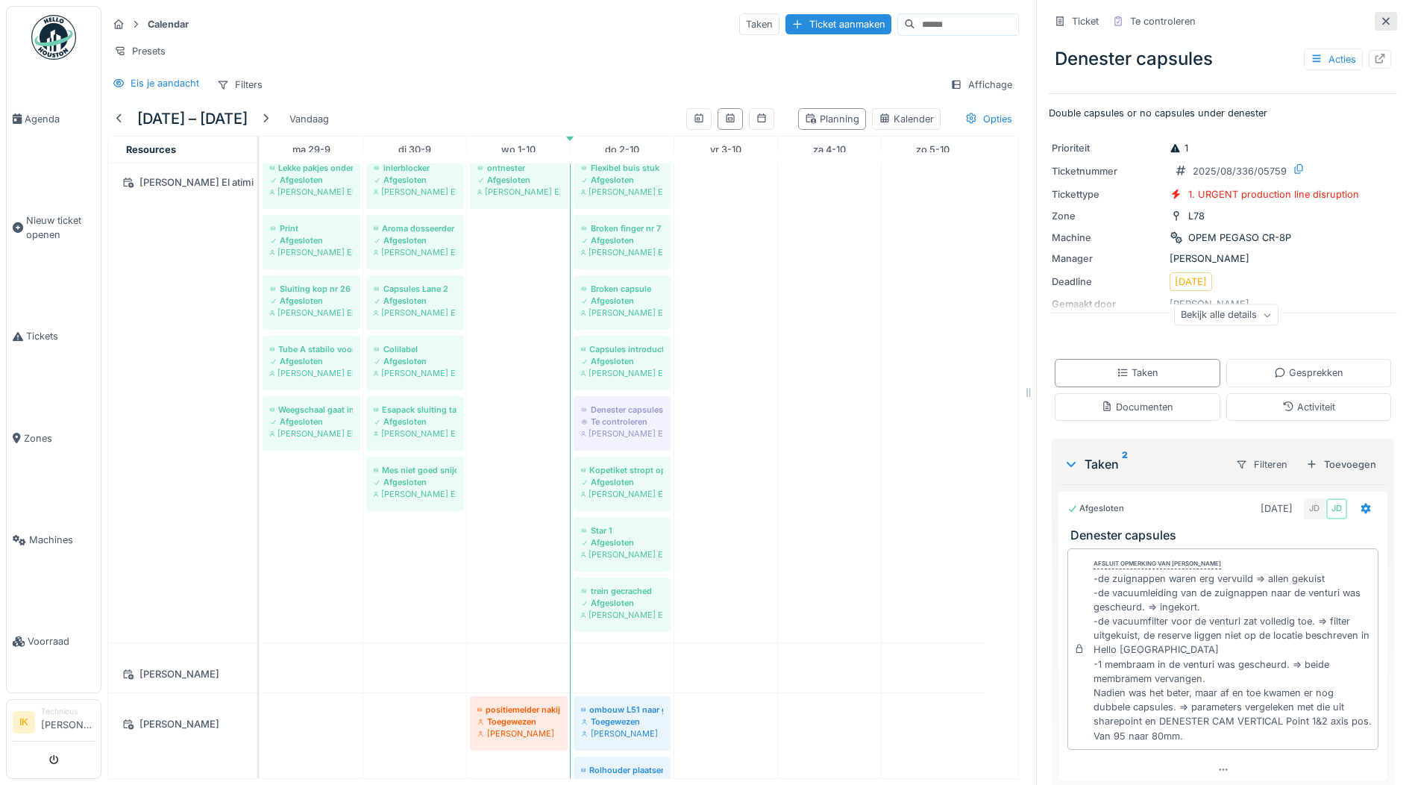
click at [1380, 16] on icon at bounding box center [1386, 21] width 12 height 10
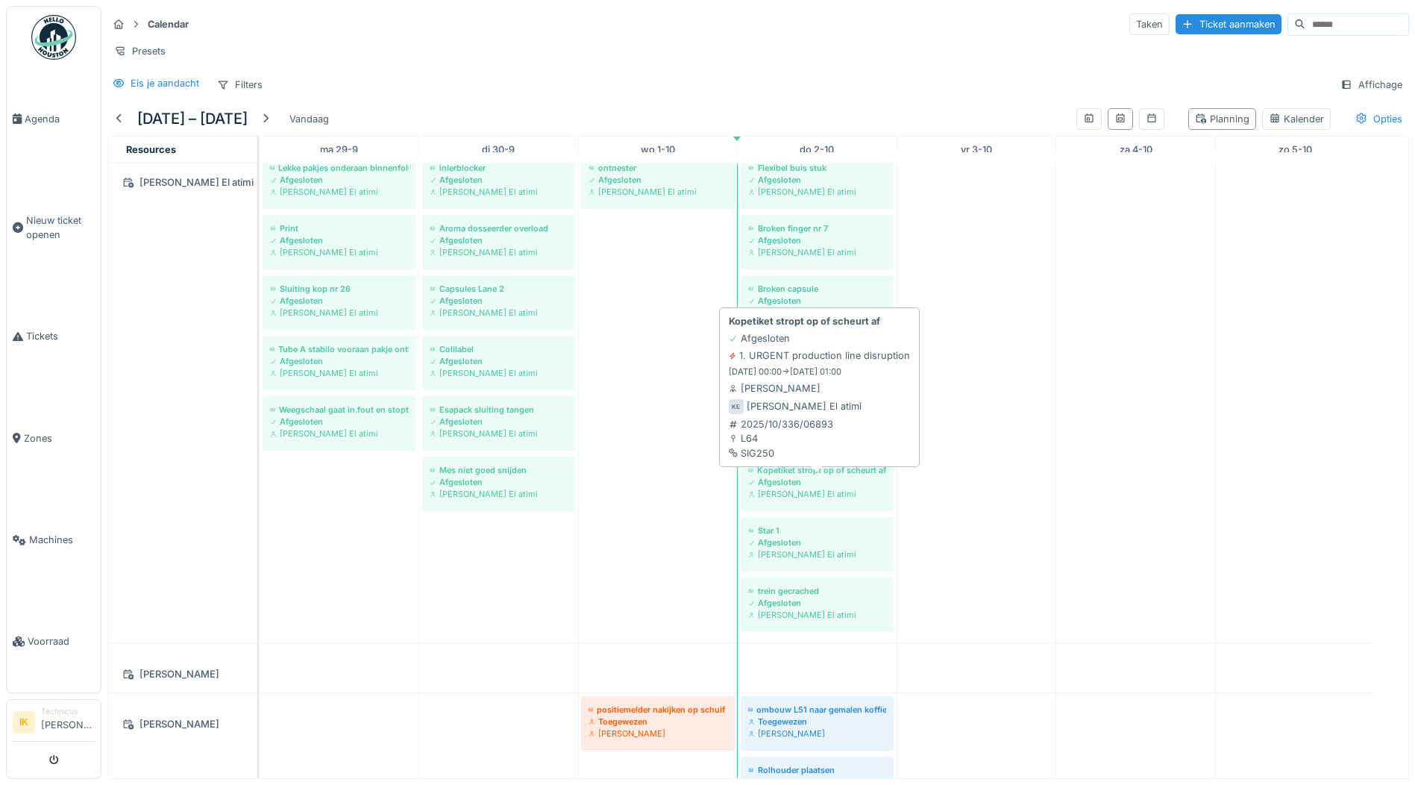
click at [842, 481] on div "Afgesloten" at bounding box center [817, 482] width 138 height 12
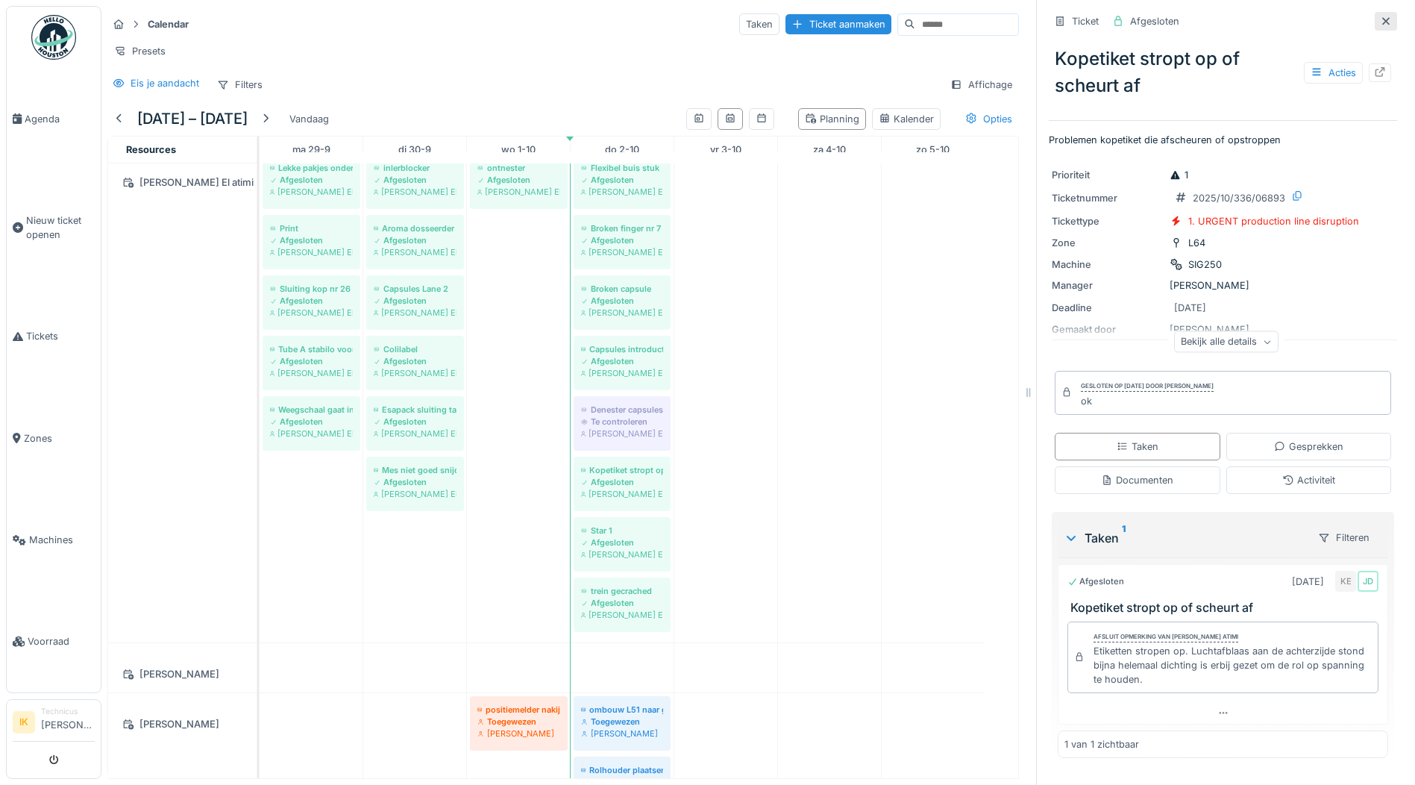
click at [1380, 16] on icon at bounding box center [1386, 21] width 12 height 10
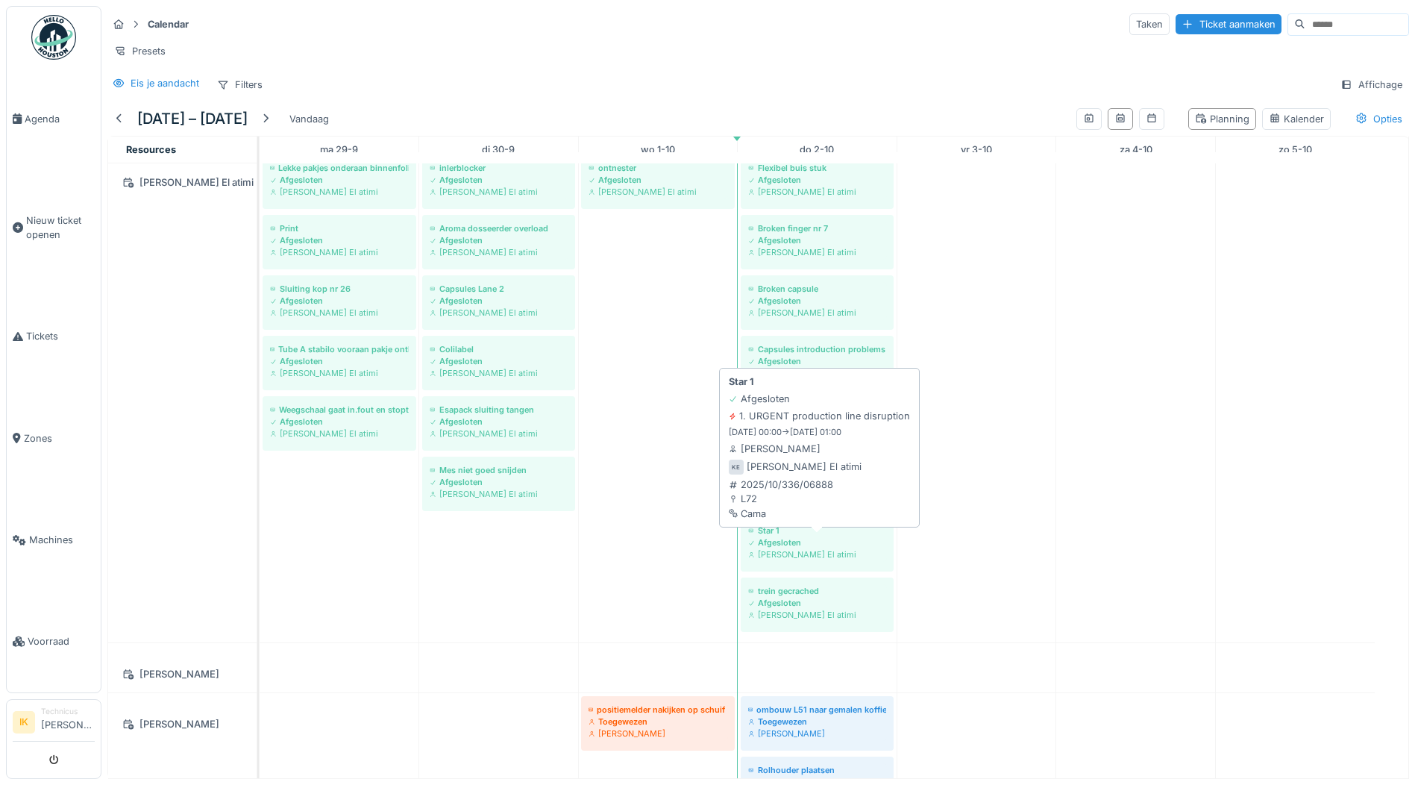
click at [822, 546] on div "Afgesloten" at bounding box center [817, 542] width 138 height 12
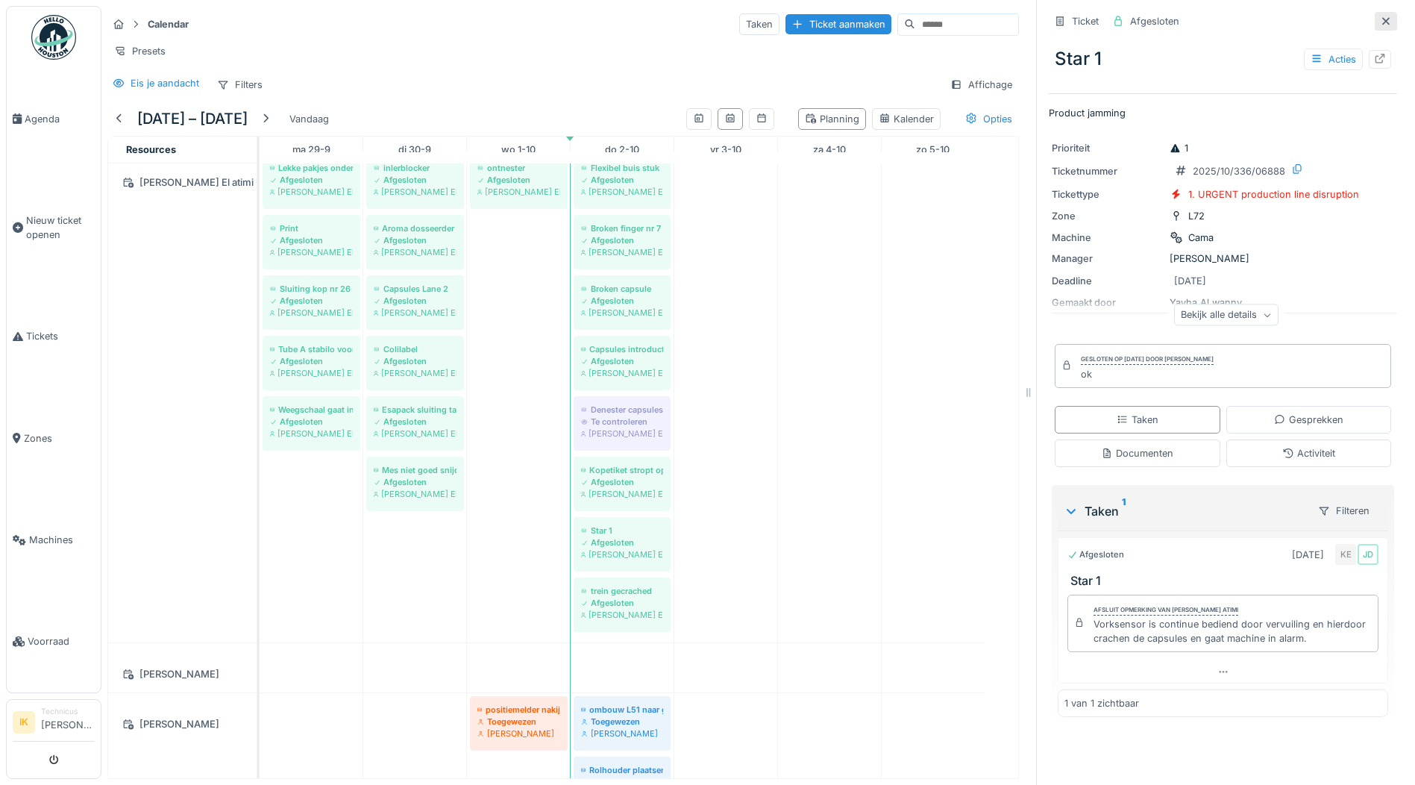
click at [1380, 16] on icon at bounding box center [1386, 21] width 12 height 10
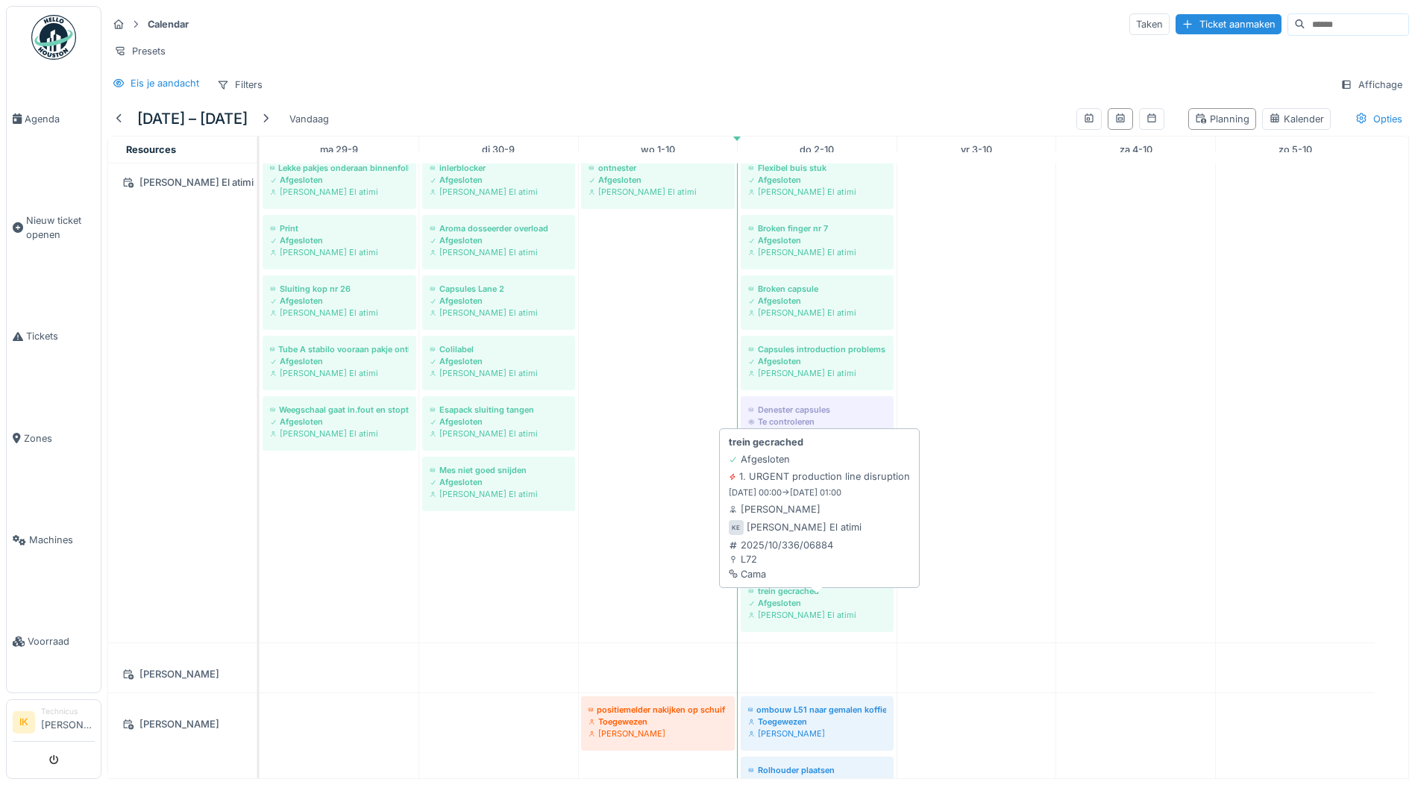
click at [822, 603] on div "Afgesloten" at bounding box center [817, 603] width 138 height 12
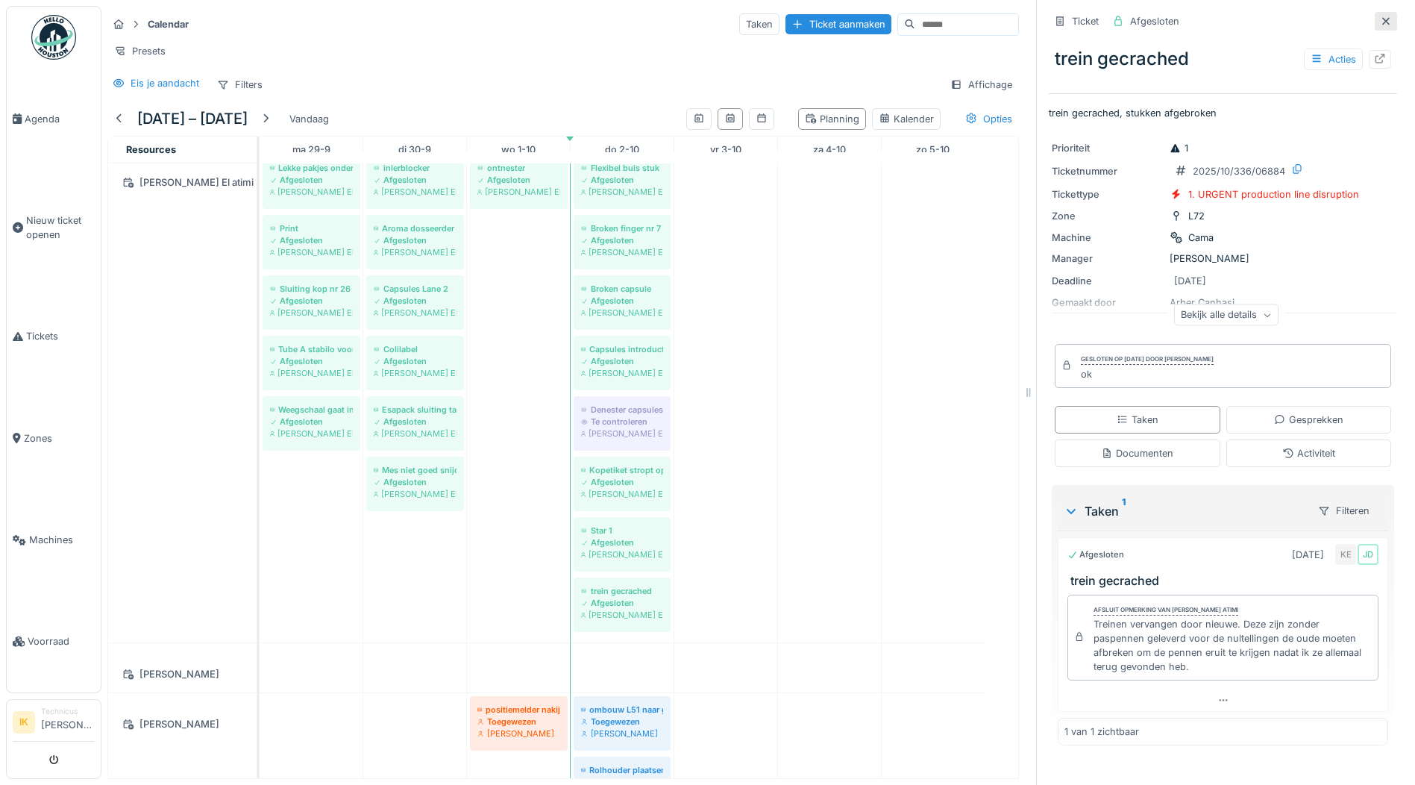
click at [1383, 17] on icon at bounding box center [1386, 20] width 7 height 7
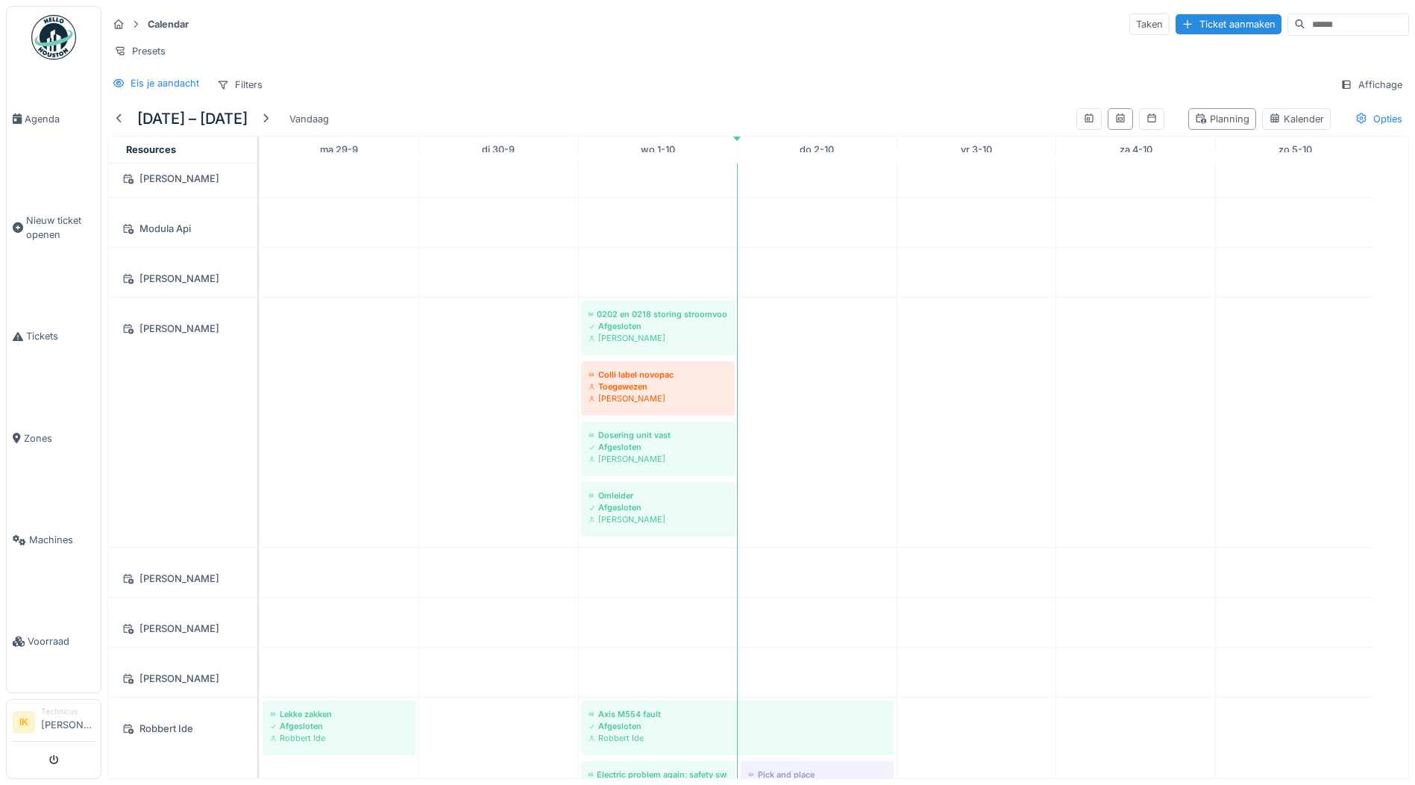
scroll to position [4551, 0]
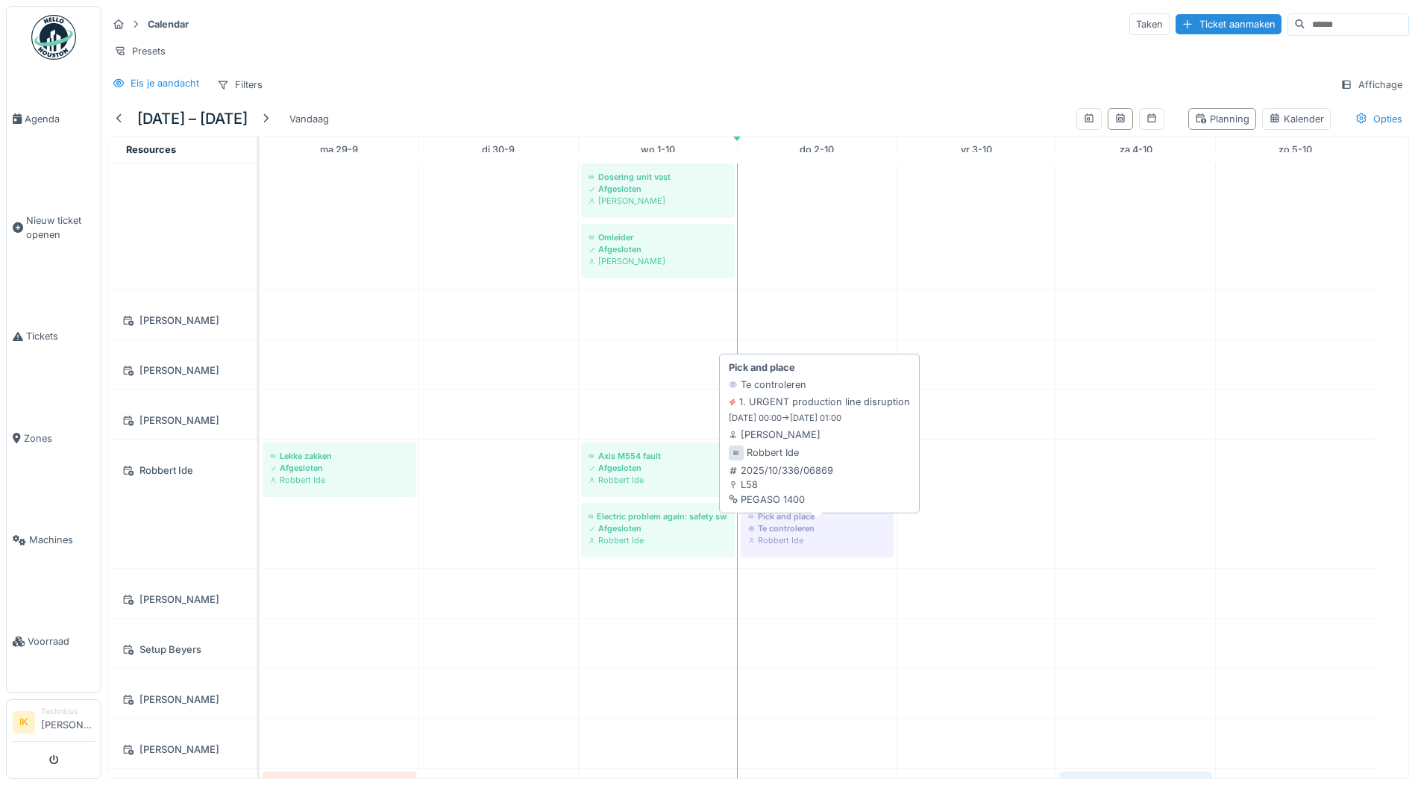
click at [807, 526] on div "Te controleren" at bounding box center [817, 528] width 138 height 12
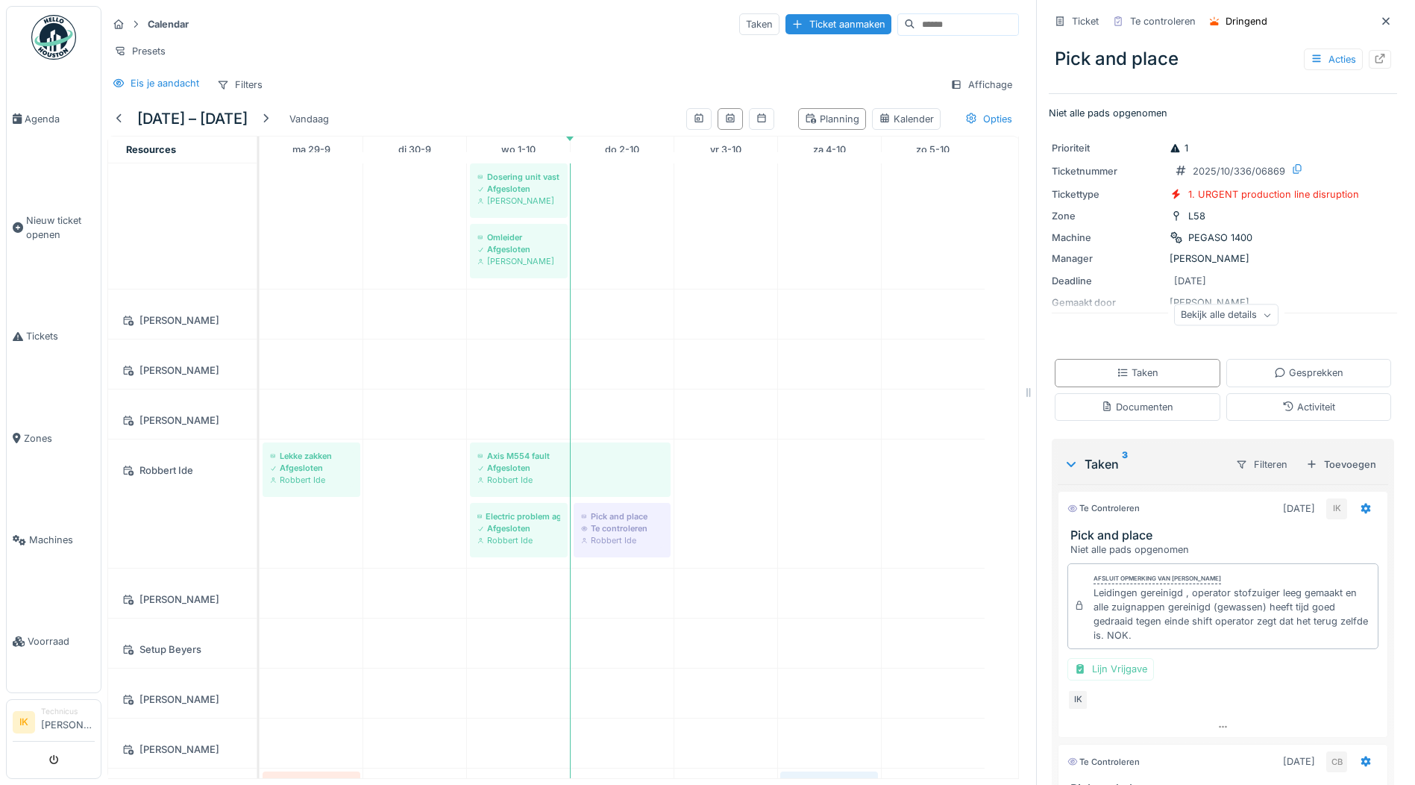
drag, startPoint x: 1365, startPoint y: 19, endPoint x: 1157, endPoint y: 241, distance: 304.6
click at [1380, 19] on icon at bounding box center [1386, 21] width 12 height 10
